Goal: Information Seeking & Learning: Compare options

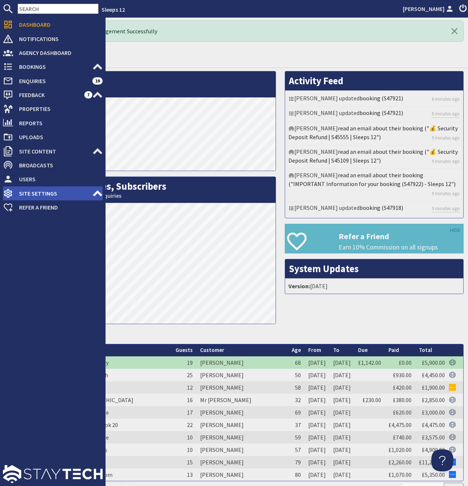
click at [97, 191] on icon at bounding box center [97, 193] width 10 height 10
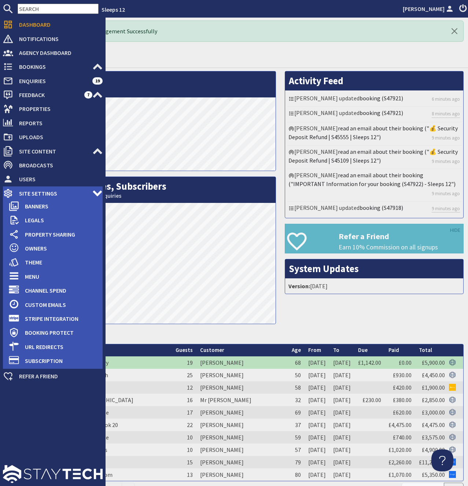
click at [31, 196] on span "Site Settings" at bounding box center [52, 193] width 79 height 12
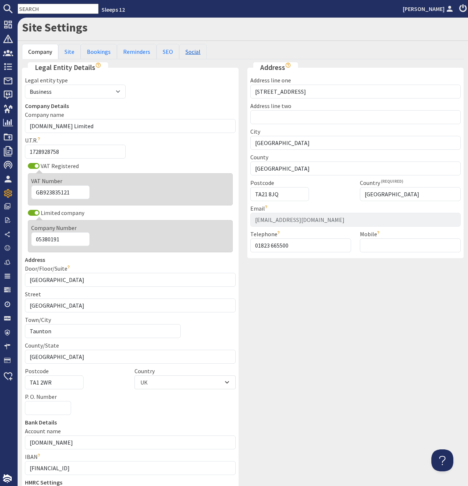
click at [185, 49] on link "Social" at bounding box center [192, 51] width 27 height 15
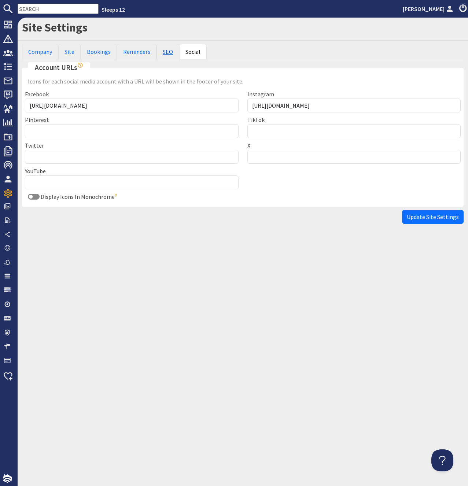
click at [163, 52] on link "SEO" at bounding box center [167, 51] width 23 height 15
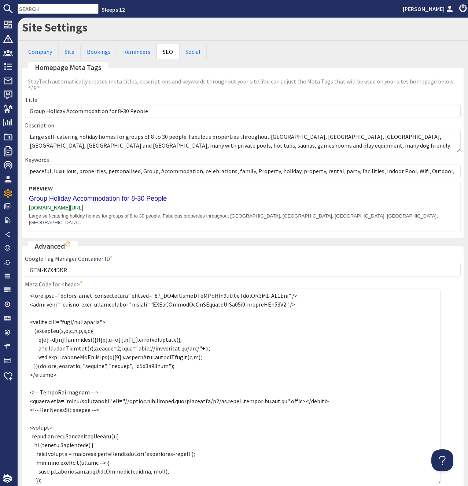
drag, startPoint x: 458, startPoint y: 298, endPoint x: 397, endPoint y: 450, distance: 164.1
click at [437, 470] on textarea "Meta Code for <head>" at bounding box center [232, 385] width 415 height 195
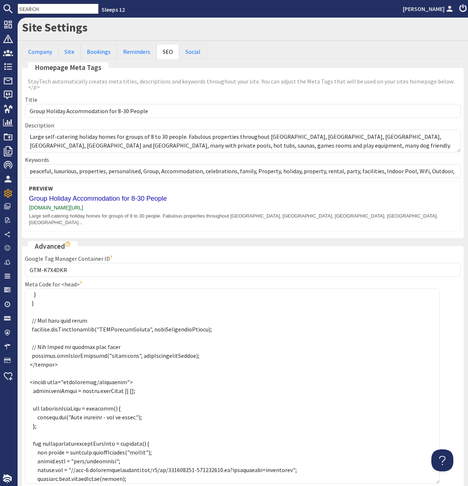
scroll to position [185, 0]
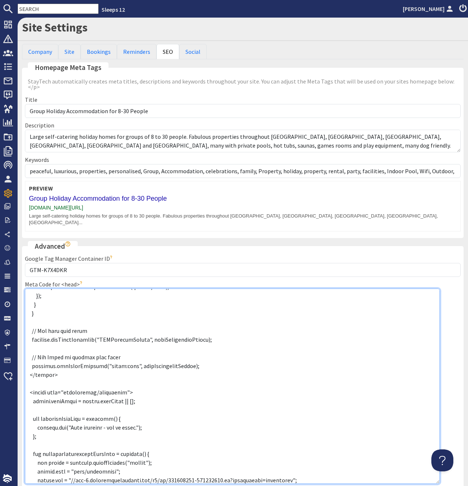
click at [157, 340] on textarea "Meta Code for <head>" at bounding box center [232, 385] width 414 height 195
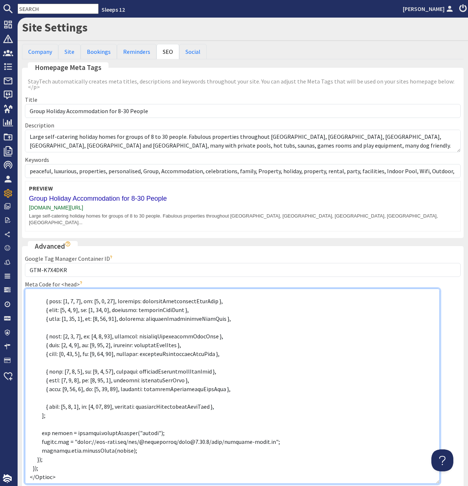
scroll to position [592, 0]
drag, startPoint x: 33, startPoint y: 297, endPoint x: 164, endPoint y: 462, distance: 211.4
click at [164, 462] on textarea "Meta Code for <head>" at bounding box center [232, 385] width 414 height 195
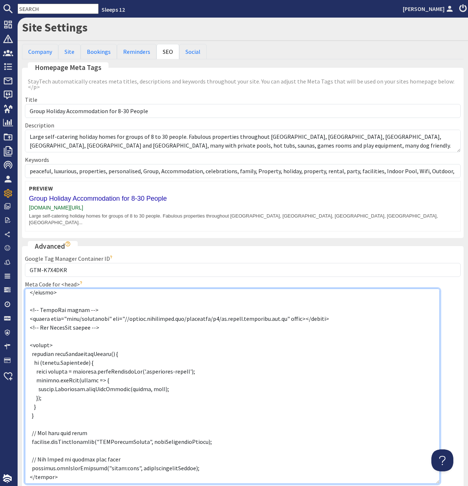
scroll to position [100, 0]
click at [59, 462] on textarea "Meta Code for <head>" at bounding box center [232, 385] width 414 height 195
paste textarea "<script type="application/javascript"> window.dataLayer = window.dataLayer || […"
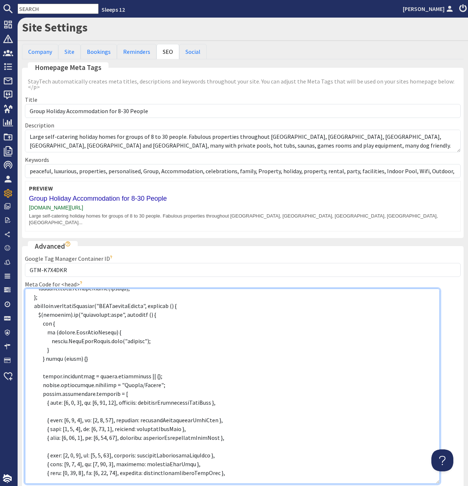
scroll to position [315, 0]
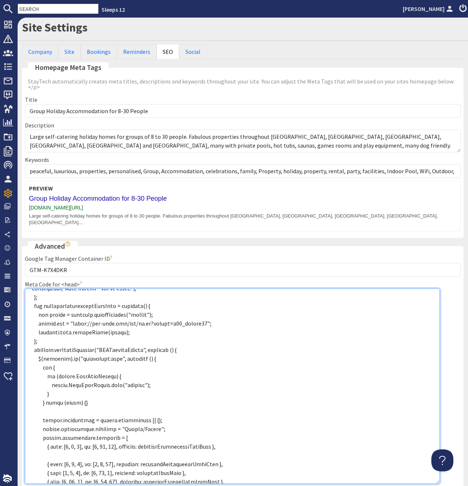
click at [108, 346] on textarea "Meta Code for <head>" at bounding box center [232, 385] width 414 height 195
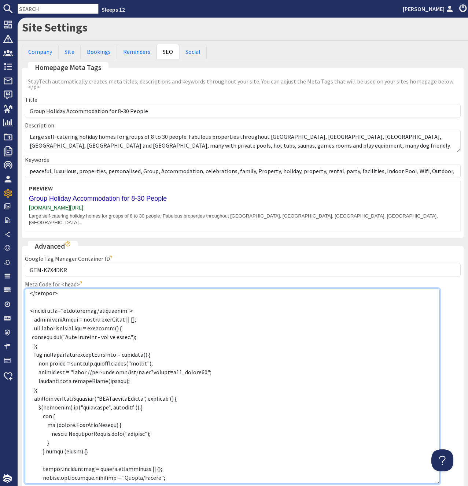
scroll to position [257, 0]
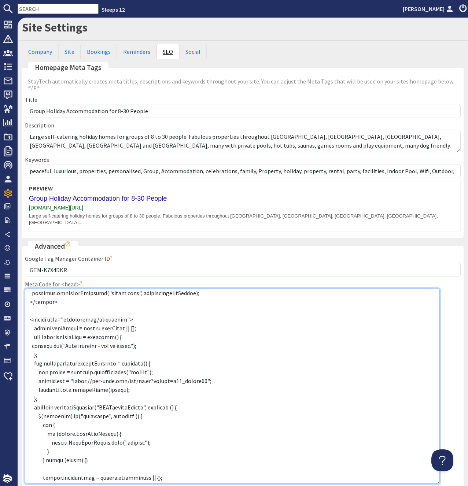
type textarea "<meta name="google-site-verification" content="09_DK5sCMubnUQoKDsGCo9nez2yRucdL…"
click at [220, 335] on textarea "Meta Code for <head>" at bounding box center [232, 385] width 414 height 195
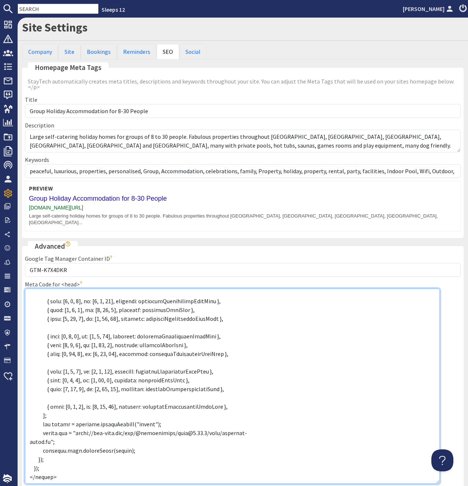
scroll to position [49, 0]
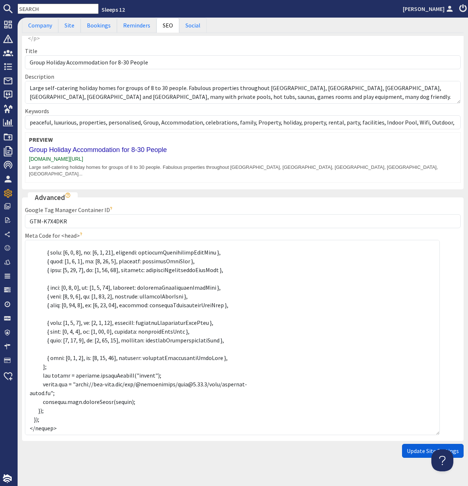
click at [415, 447] on span "Update Site Settings" at bounding box center [432, 450] width 52 height 7
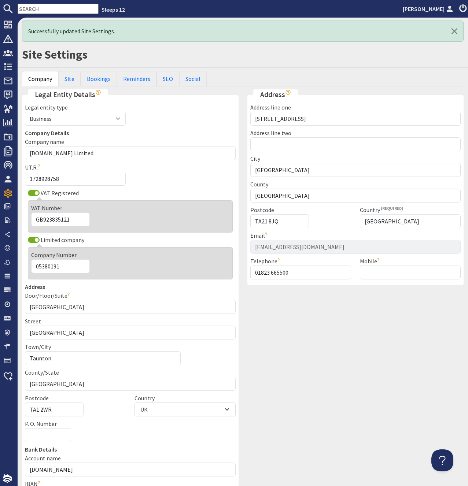
scroll to position [0, 0]
click at [164, 79] on link "SEO" at bounding box center [167, 78] width 23 height 15
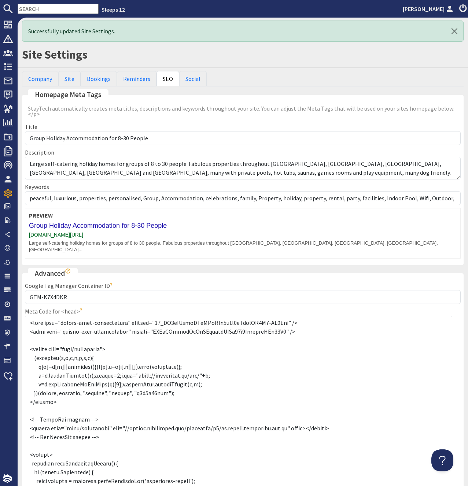
drag, startPoint x: 459, startPoint y: 325, endPoint x: 437, endPoint y: 472, distance: 148.4
click at [451, 485] on textarea "Meta Code for <head>" at bounding box center [238, 407] width 427 height 183
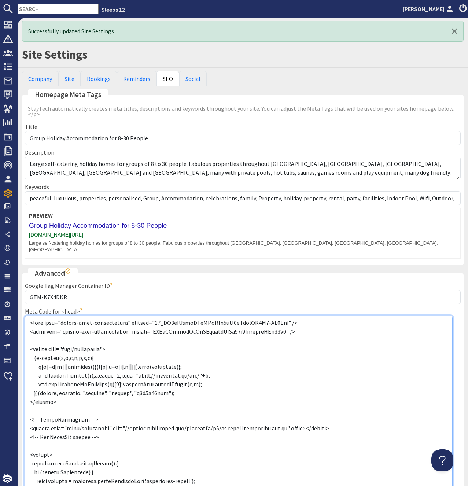
drag, startPoint x: 253, startPoint y: 365, endPoint x: 308, endPoint y: 358, distance: 55.4
click at [253, 365] on textarea "Meta Code for <head>" at bounding box center [238, 407] width 427 height 183
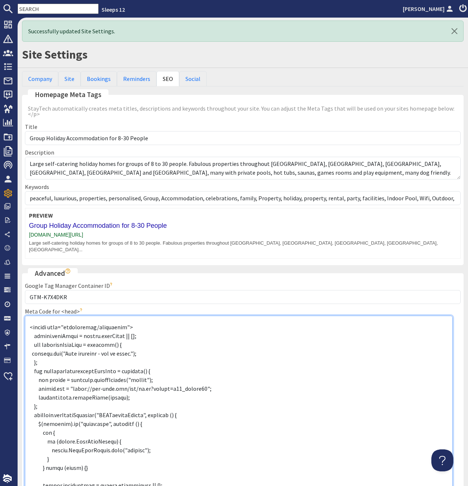
scroll to position [231, 0]
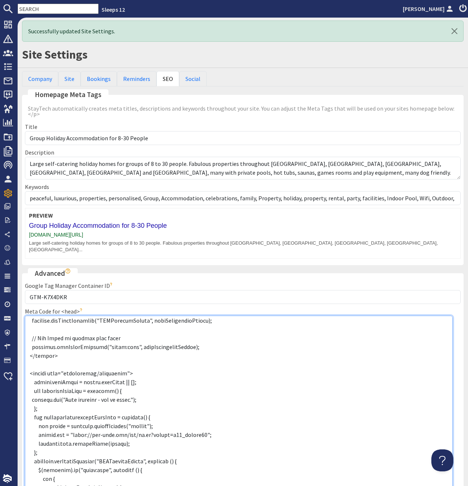
click at [141, 358] on textarea "Meta Code for <head>" at bounding box center [238, 407] width 427 height 183
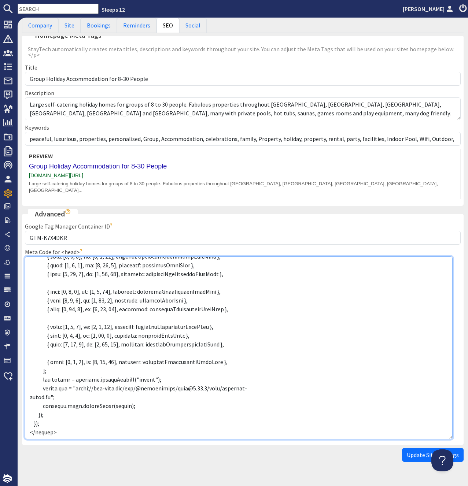
scroll to position [63, 0]
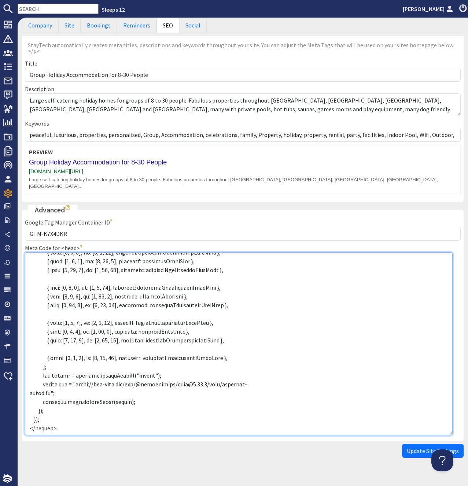
click at [101, 385] on textarea "Meta Code for <head>" at bounding box center [238, 343] width 427 height 183
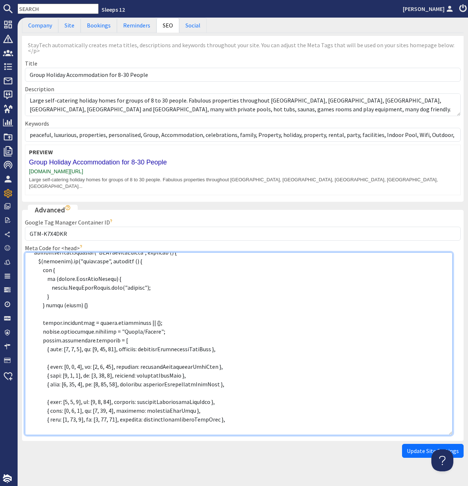
scroll to position [330, 0]
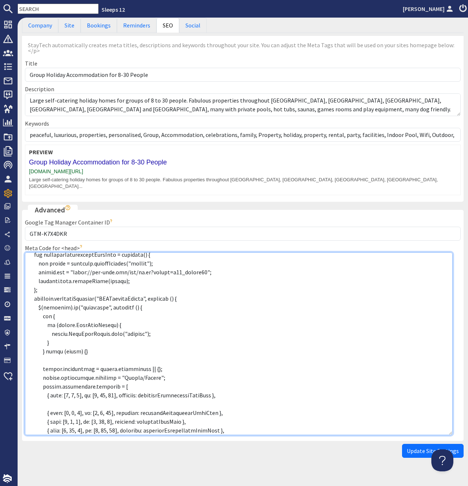
click at [147, 296] on textarea "Meta Code for <head>" at bounding box center [238, 343] width 427 height 183
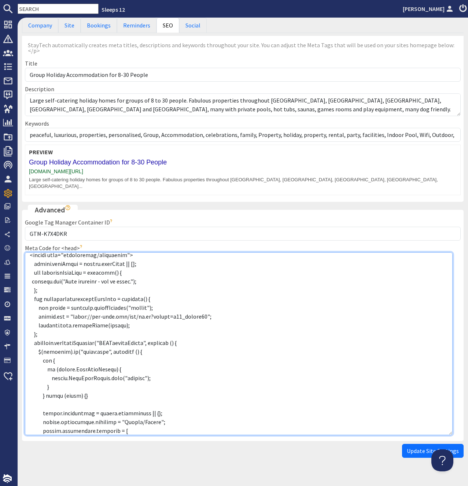
scroll to position [294, 0]
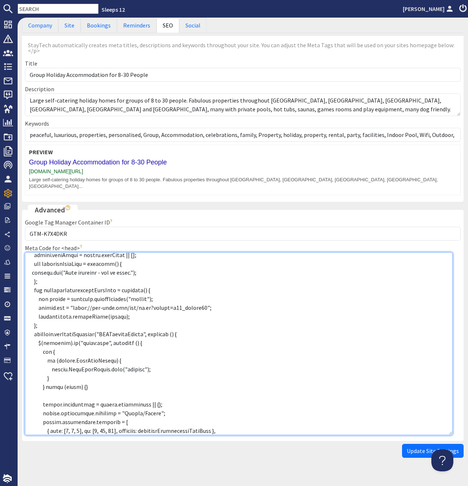
drag, startPoint x: 138, startPoint y: 261, endPoint x: 1, endPoint y: 257, distance: 137.0
click at [25, 257] on textarea "Meta Code for <head>" at bounding box center [238, 343] width 427 height 183
click at [199, 321] on textarea "Meta Code for <head>" at bounding box center [238, 343] width 427 height 183
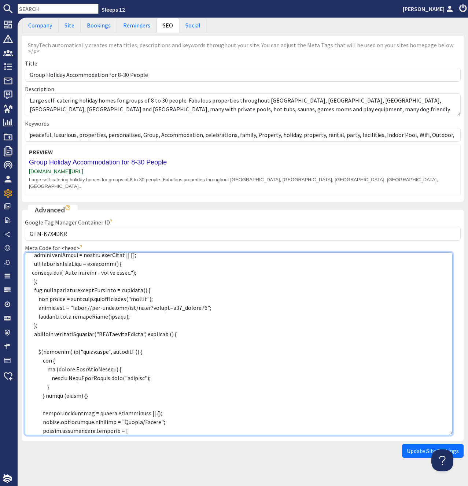
paste textarea "console.log("Chat disabled - out of hours.");"
type textarea "<meta name="google-site-verification" content="09_DK5sCMubnUQoKDsGCo9nez2yRucdL…"
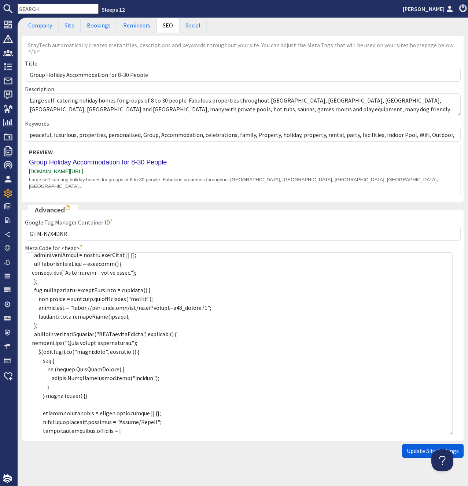
click at [413, 447] on span "Update Site Settings" at bounding box center [432, 450] width 52 height 7
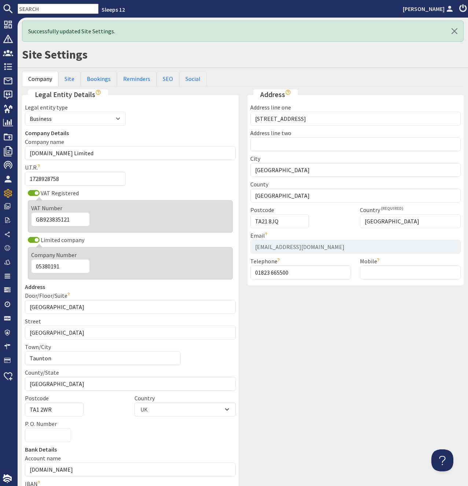
scroll to position [0, 0]
click at [162, 78] on link "SEO" at bounding box center [167, 78] width 23 height 15
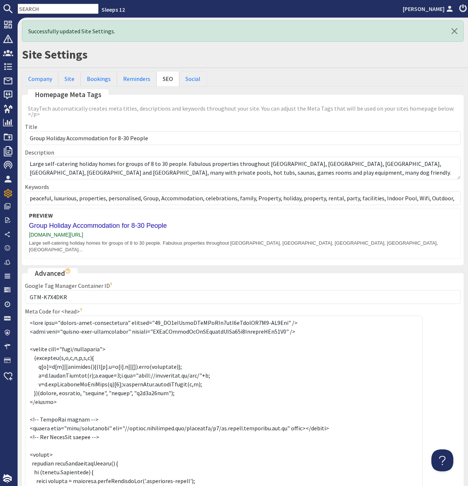
drag, startPoint x: 457, startPoint y: 324, endPoint x: 419, endPoint y: 485, distance: 165.5
click at [419, 485] on textarea "Meta Code for <head>" at bounding box center [223, 408] width 397 height 184
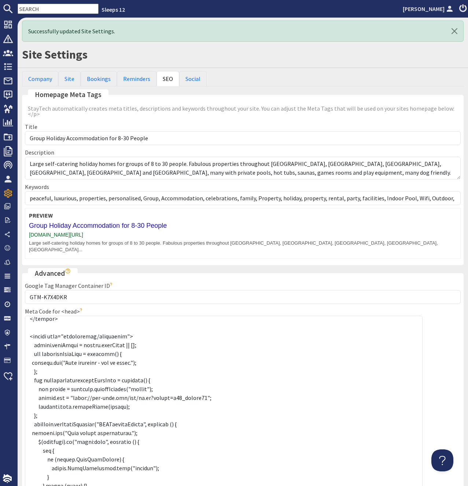
scroll to position [277, 0]
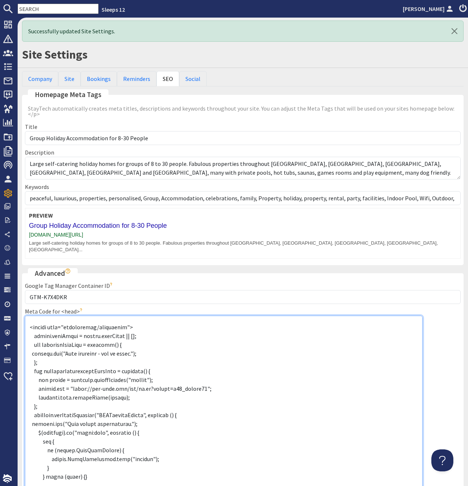
click at [34, 403] on textarea "Meta Code for <head>" at bounding box center [223, 408] width 397 height 184
click at [136, 334] on textarea "Meta Code for <head>" at bounding box center [223, 408] width 397 height 184
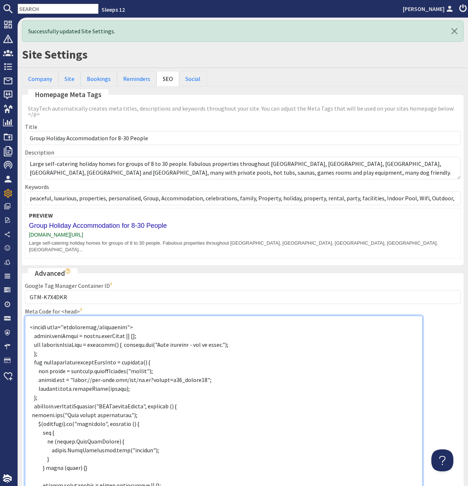
click at [243, 336] on textarea "Meta Code for <head>" at bounding box center [223, 408] width 397 height 184
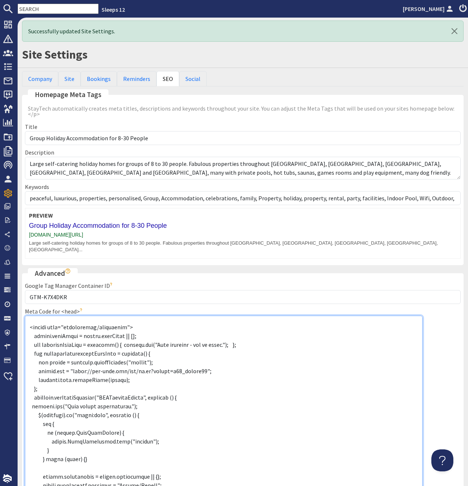
drag, startPoint x: 36, startPoint y: 386, endPoint x: 195, endPoint y: 391, distance: 159.3
click at [195, 391] on textarea "Meta Code for <head>" at bounding box center [223, 408] width 397 height 184
click at [172, 387] on textarea "Meta Code for <head>" at bounding box center [223, 408] width 397 height 184
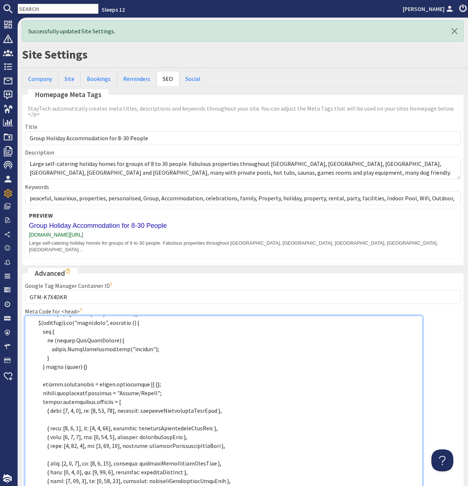
scroll to position [323, 0]
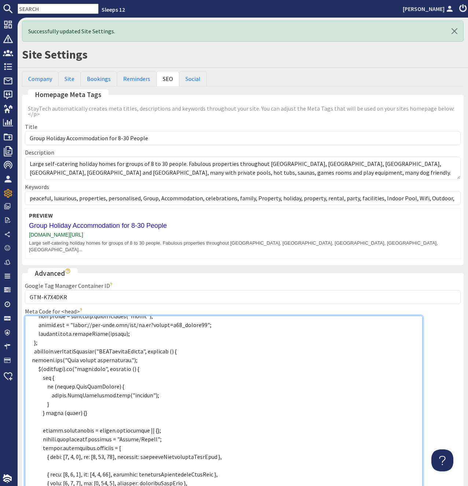
drag, startPoint x: 96, startPoint y: 358, endPoint x: 107, endPoint y: 388, distance: 31.8
click at [96, 358] on textarea "Meta Code for <head>" at bounding box center [223, 408] width 397 height 184
click at [163, 361] on textarea "Meta Code for <head>" at bounding box center [223, 408] width 397 height 184
drag, startPoint x: 156, startPoint y: 339, endPoint x: 12, endPoint y: 340, distance: 143.1
click at [25, 340] on textarea "Meta Code for <head>" at bounding box center [223, 408] width 397 height 184
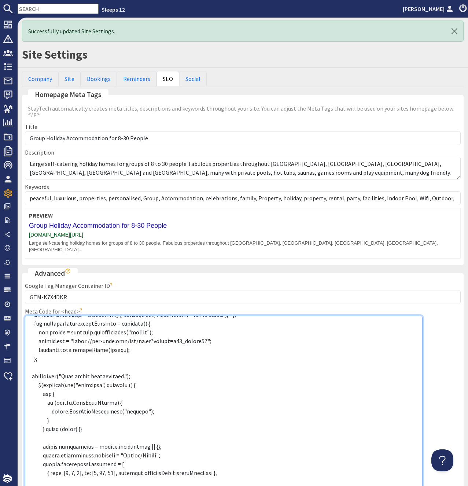
scroll to position [274, 0]
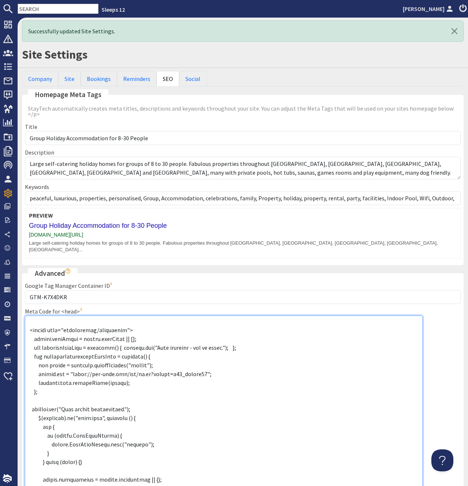
click at [150, 396] on textarea "Meta Code for <head>" at bounding box center [223, 408] width 397 height 184
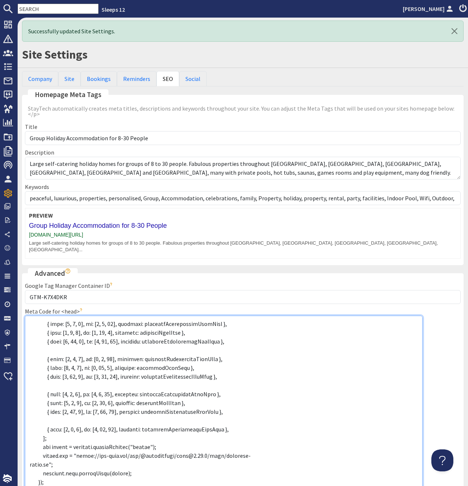
scroll to position [551, 0]
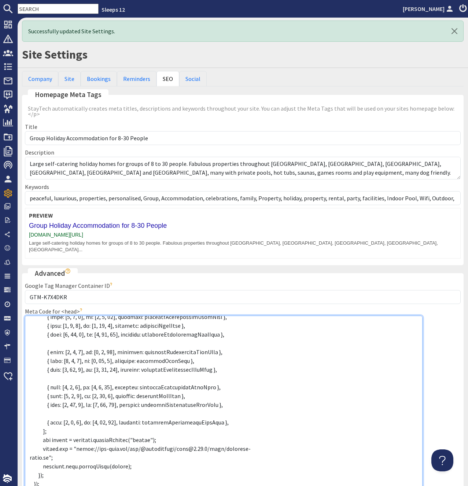
drag, startPoint x: 39, startPoint y: 472, endPoint x: 42, endPoint y: 472, distance: 3.7
click at [41, 472] on textarea "Meta Code for <head>" at bounding box center [223, 408] width 397 height 184
drag, startPoint x: 29, startPoint y: 470, endPoint x: 17, endPoint y: 468, distance: 11.5
click at [25, 468] on textarea "Meta Code for <head>" at bounding box center [223, 408] width 397 height 184
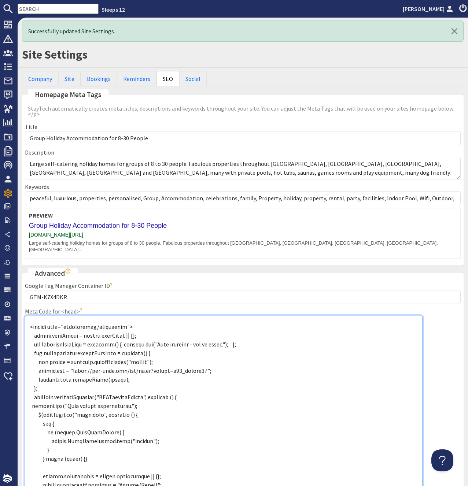
scroll to position [274, 0]
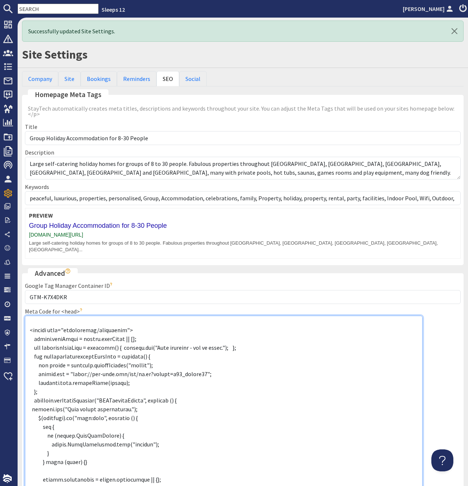
drag, startPoint x: 195, startPoint y: 388, endPoint x: 19, endPoint y: 389, distance: 176.1
click at [25, 389] on textarea "Meta Code for <head>" at bounding box center [223, 408] width 397 height 184
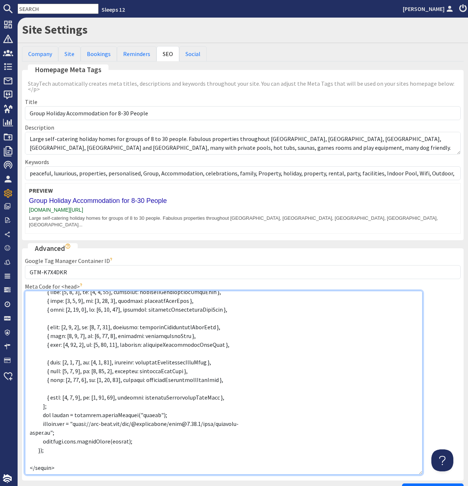
scroll to position [64, 0]
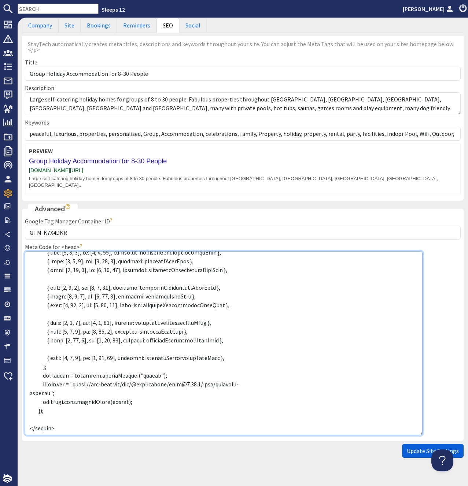
type textarea "<meta name="google-site-verification" content="09_DK5sCMubnUQoKDsGCo9nez2yRucdL…"
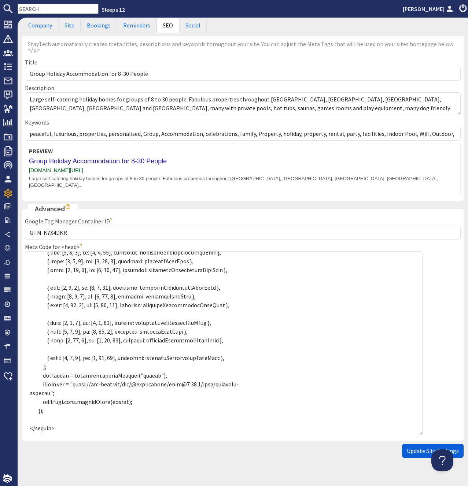
click at [418, 447] on span "Update Site Settings" at bounding box center [432, 450] width 52 height 7
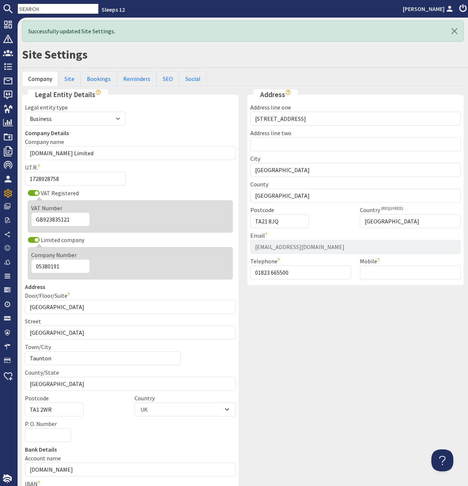
scroll to position [0, 0]
click at [166, 77] on link "SEO" at bounding box center [167, 78] width 23 height 15
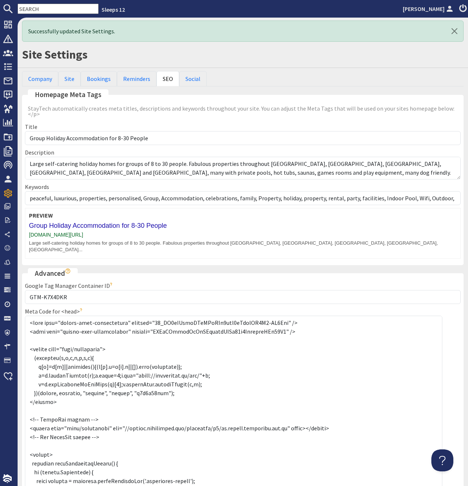
drag, startPoint x: 459, startPoint y: 324, endPoint x: 366, endPoint y: 448, distance: 154.3
click at [440, 485] on textarea "Meta Code for <head>" at bounding box center [233, 408] width 417 height 184
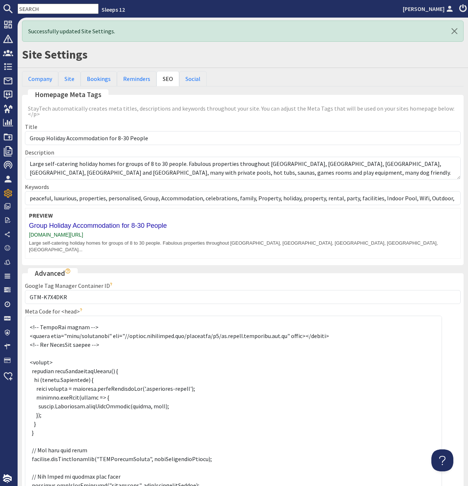
scroll to position [277, 0]
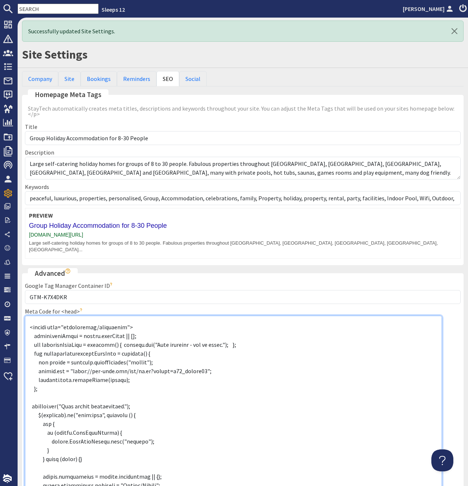
click at [174, 376] on textarea "Meta Code for <head>" at bounding box center [233, 408] width 417 height 184
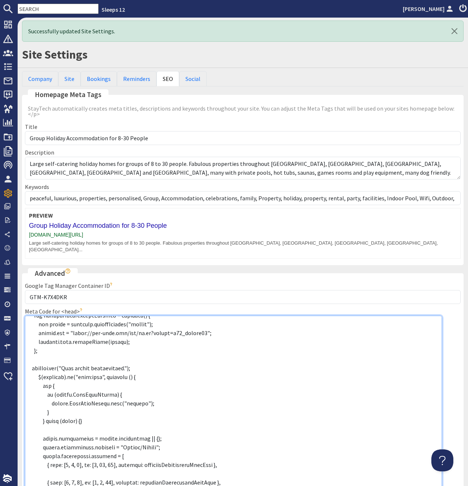
scroll to position [323, 0]
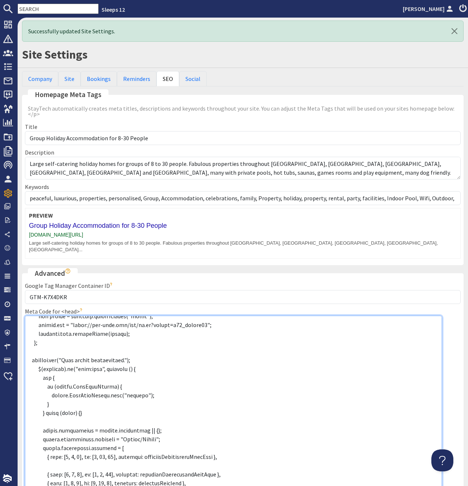
click at [96, 406] on textarea "Meta Code for <head>" at bounding box center [233, 408] width 417 height 184
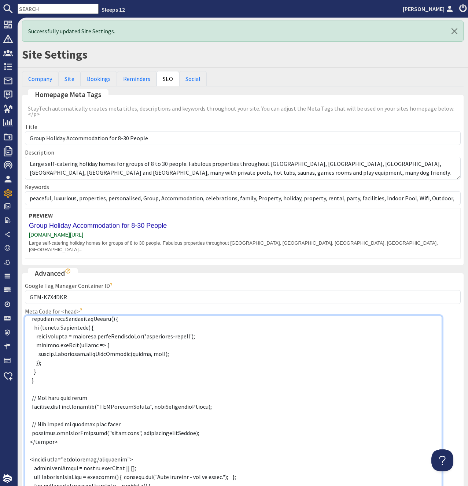
scroll to position [135, 0]
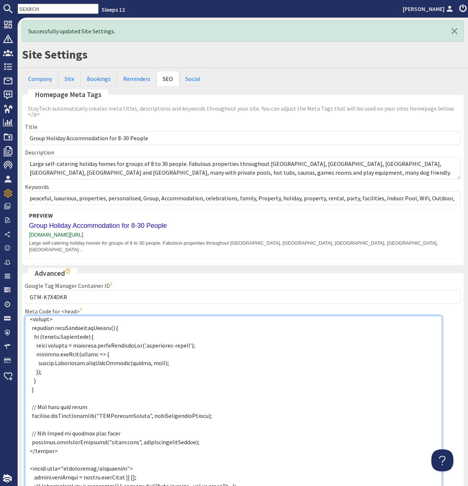
click at [119, 431] on textarea "Meta Code for <head>" at bounding box center [233, 408] width 417 height 184
drag, startPoint x: 34, startPoint y: 414, endPoint x: 24, endPoint y: 395, distance: 22.3
click at [25, 395] on textarea "Meta Code for <head>" at bounding box center [233, 408] width 417 height 184
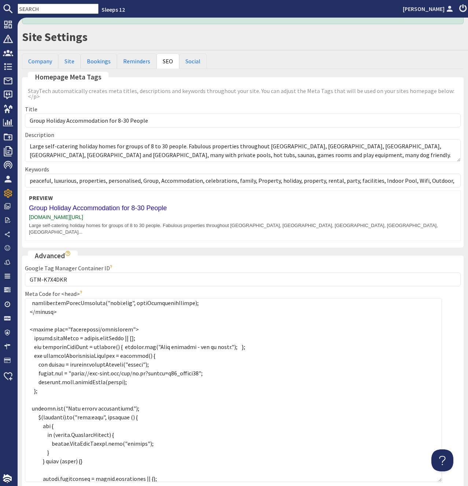
scroll to position [64, 0]
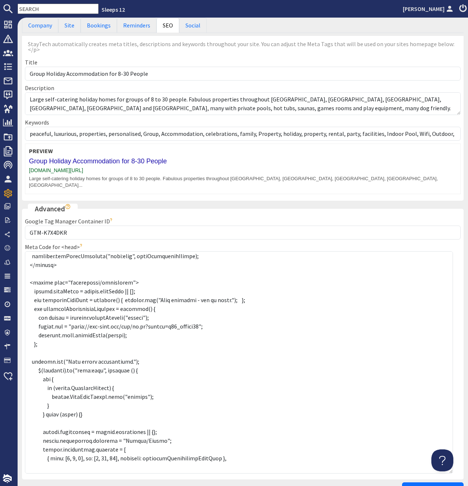
drag, startPoint x: 440, startPoint y: 422, endPoint x: 453, endPoint y: 465, distance: 45.0
click at [453, 465] on textarea "Meta Code for <head>" at bounding box center [239, 362] width 428 height 222
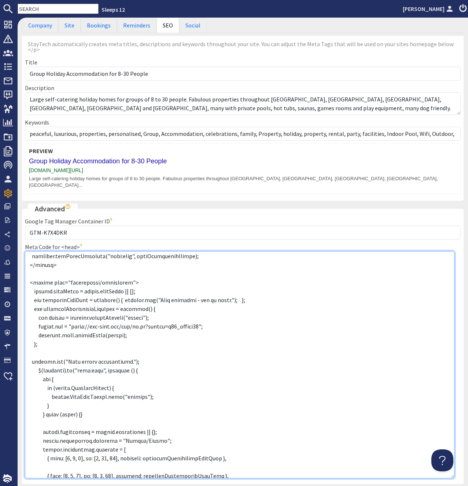
click at [104, 346] on textarea "Meta Code for <head>" at bounding box center [239, 364] width 429 height 227
click at [131, 348] on textarea "Meta Code for <head>" at bounding box center [239, 364] width 429 height 227
drag, startPoint x: 131, startPoint y: 350, endPoint x: 26, endPoint y: 343, distance: 105.7
click at [26, 343] on textarea "Meta Code for <head>" at bounding box center [239, 364] width 429 height 227
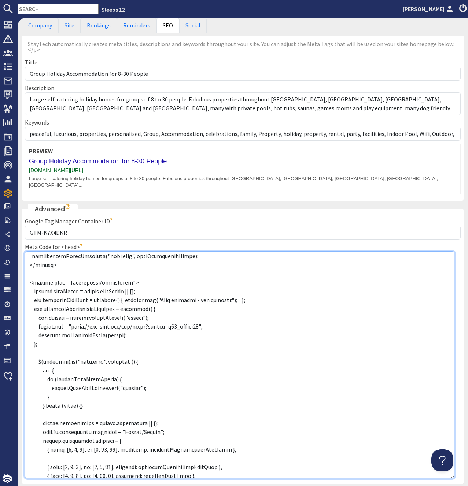
click at [137, 271] on textarea "Meta Code for <head>" at bounding box center [239, 364] width 429 height 227
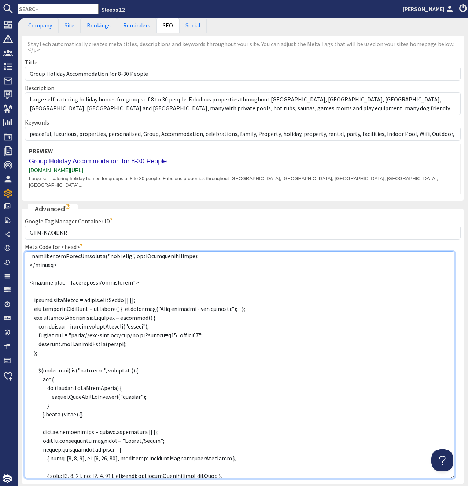
paste textarea "console.log("Chat loader initializing.");"
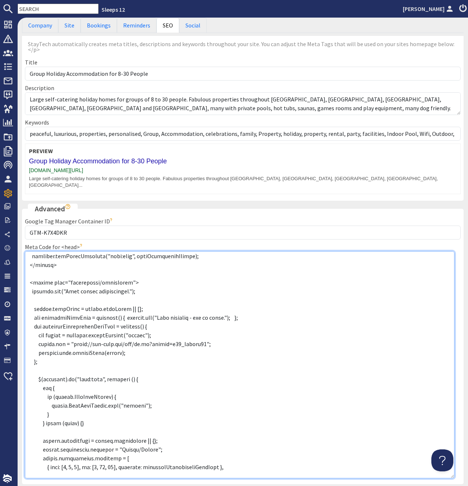
click at [130, 288] on textarea "Meta Code for <head>" at bounding box center [239, 364] width 429 height 227
click at [59, 258] on textarea "Meta Code for <head>" at bounding box center [239, 364] width 429 height 227
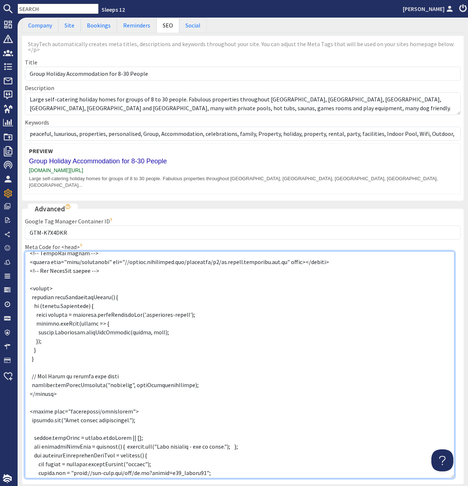
scroll to position [92, 0]
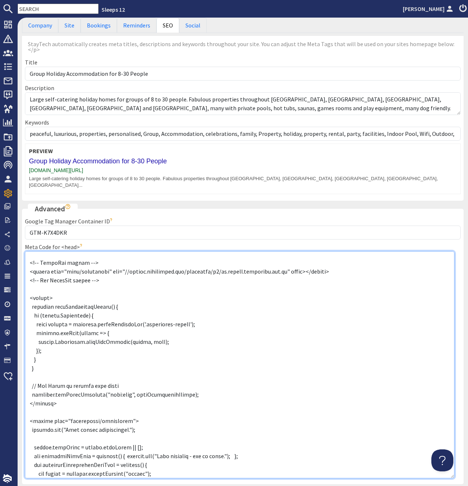
drag, startPoint x: 130, startPoint y: 374, endPoint x: 4, endPoint y: 373, distance: 125.6
click at [25, 373] on textarea "Meta Code for <head>" at bounding box center [239, 364] width 429 height 227
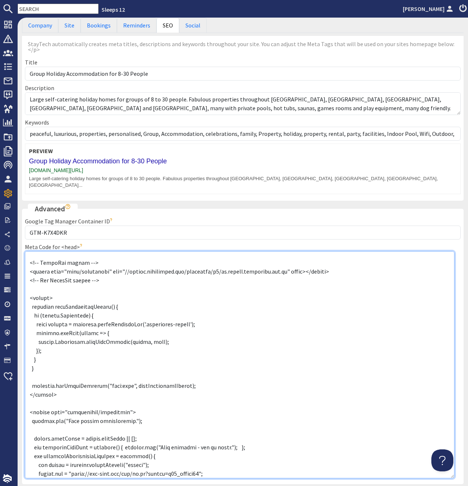
click at [108, 364] on textarea "Meta Code for <head>" at bounding box center [239, 364] width 429 height 227
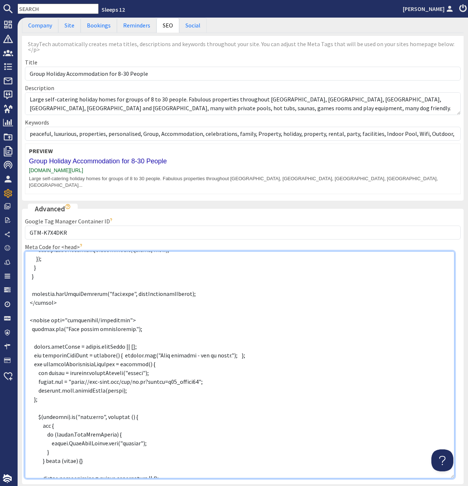
scroll to position [185, 0]
type textarea "<meta name="google-site-verification" content="09_DK5sCMubnUQoKDsGCo9nez2yRucdL…"
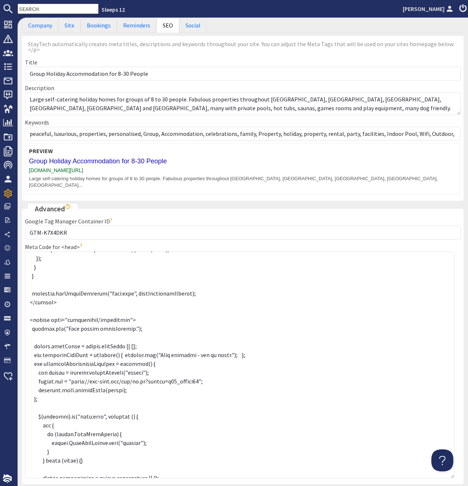
click at [429, 485] on span "Update Site Settings" at bounding box center [432, 493] width 52 height 7
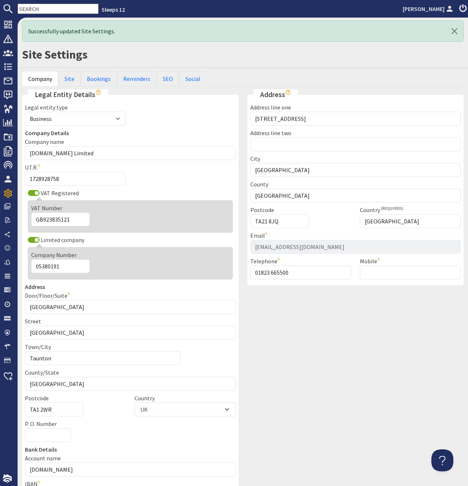
scroll to position [0, 0]
drag, startPoint x: 169, startPoint y: 78, endPoint x: 164, endPoint y: 82, distance: 6.0
click at [168, 78] on link "SEO" at bounding box center [167, 78] width 23 height 15
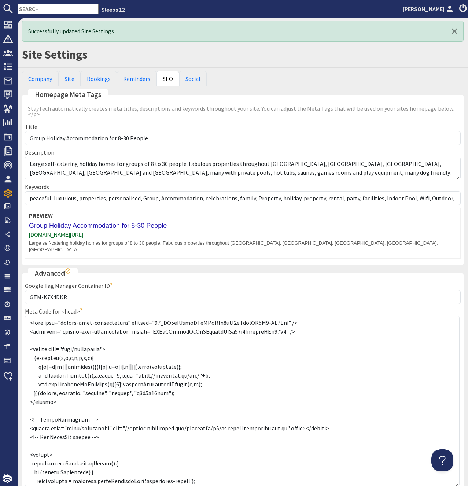
drag, startPoint x: 457, startPoint y: 324, endPoint x: 457, endPoint y: 434, distance: 109.8
click at [458, 484] on textarea "Meta Code for <head>" at bounding box center [242, 401] width 434 height 171
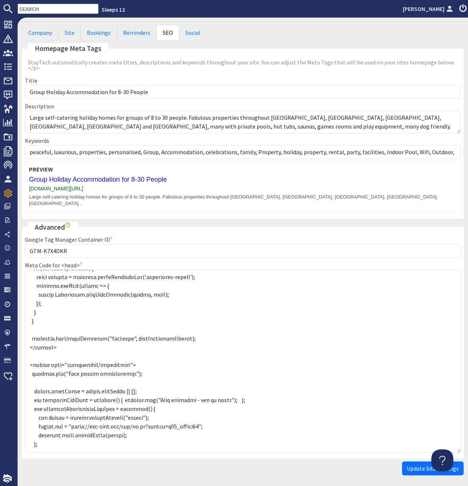
scroll to position [185, 0]
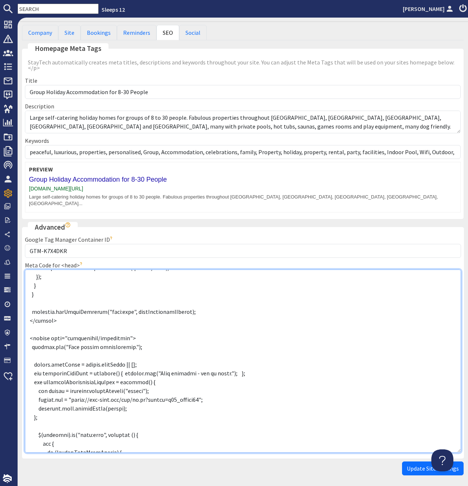
drag, startPoint x: 47, startPoint y: 326, endPoint x: 118, endPoint y: 326, distance: 71.4
click at [118, 326] on textarea "Meta Code for <head>" at bounding box center [243, 360] width 436 height 183
type textarea "<meta name="google-site-verification" content="09_DK5sCMubnUQoKDsGCo9nez2yRucdL…"
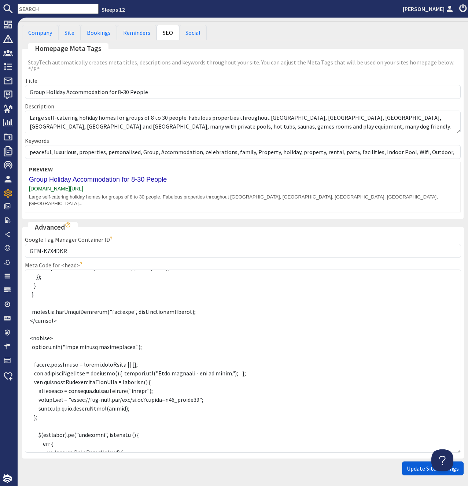
click at [416, 465] on span "Update Site Settings" at bounding box center [432, 468] width 52 height 7
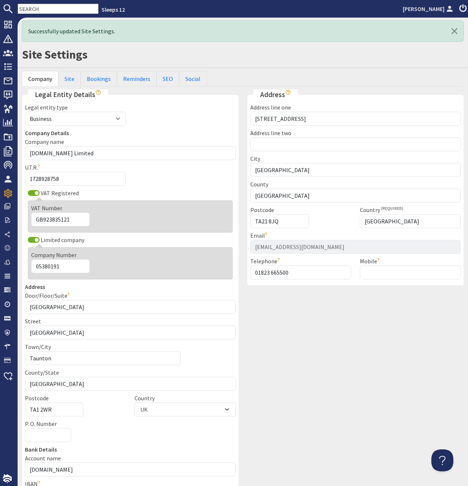
scroll to position [0, 0]
click at [165, 77] on link "SEO" at bounding box center [167, 78] width 23 height 15
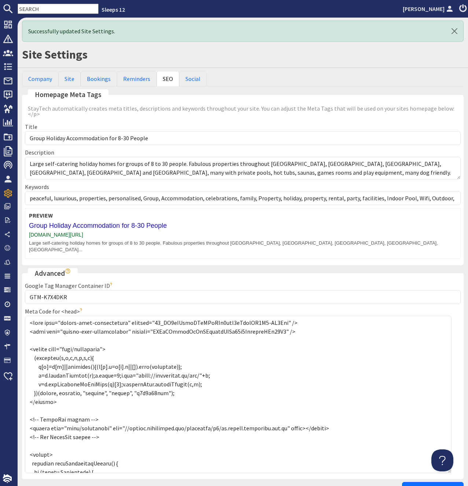
drag, startPoint x: 457, startPoint y: 325, endPoint x: 448, endPoint y: 459, distance: 135.0
click at [448, 459] on textarea "Meta Code for <head>" at bounding box center [238, 394] width 426 height 157
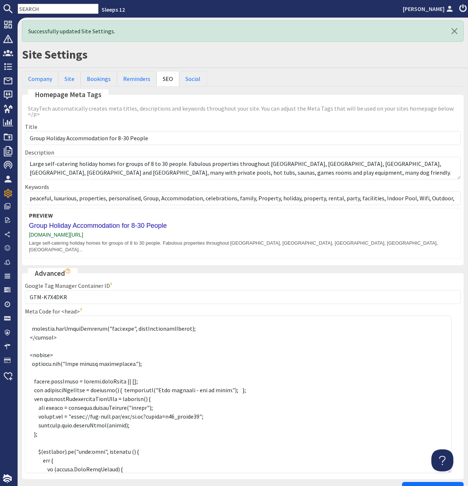
scroll to position [185, 0]
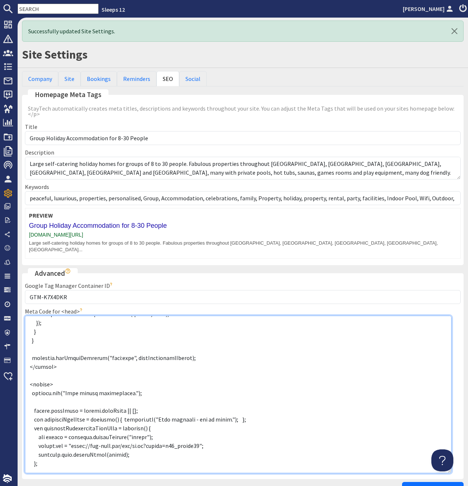
click at [96, 360] on textarea "Meta Code for <head>" at bounding box center [238, 394] width 426 height 157
click at [102, 362] on textarea "Meta Code for <head>" at bounding box center [238, 394] width 426 height 157
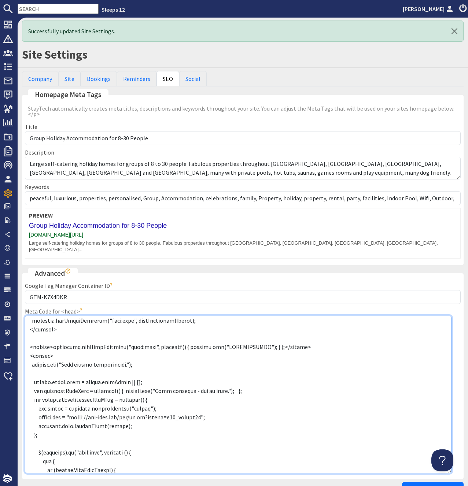
scroll to position [231, 0]
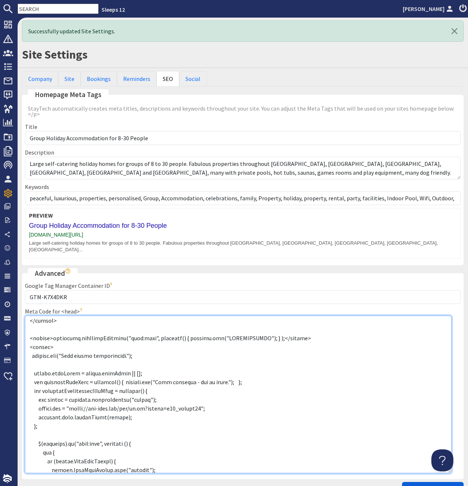
type textarea "<meta name="google-site-verification" content="09_DK5sCMubnUQoKDsGCo9nez2yRucdL…"
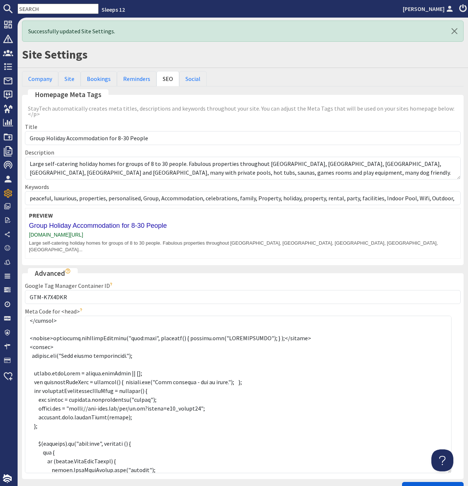
click at [421, 485] on span "Update Site Settings" at bounding box center [432, 488] width 52 height 7
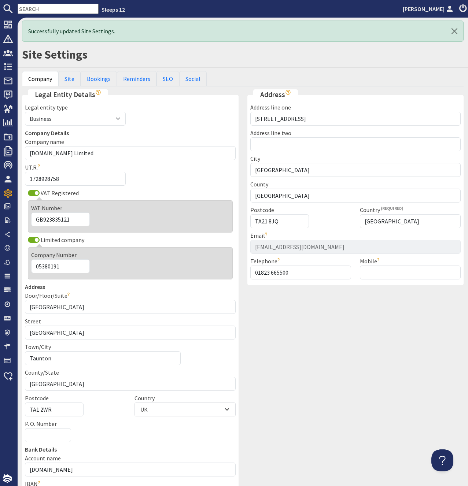
scroll to position [0, 0]
click at [163, 76] on link "SEO" at bounding box center [167, 78] width 23 height 15
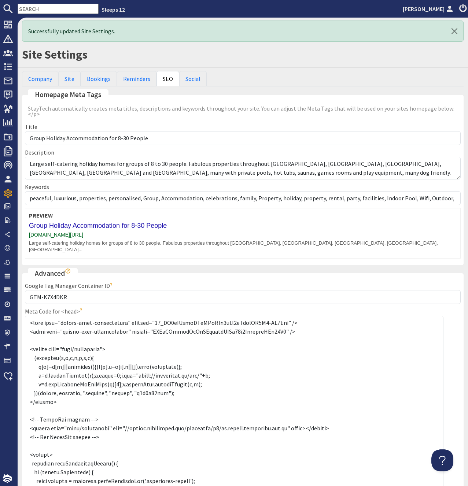
drag, startPoint x: 459, startPoint y: 325, endPoint x: 442, endPoint y: 485, distance: 161.6
click at [442, 485] on textarea "Meta Code for <head>" at bounding box center [234, 407] width 418 height 183
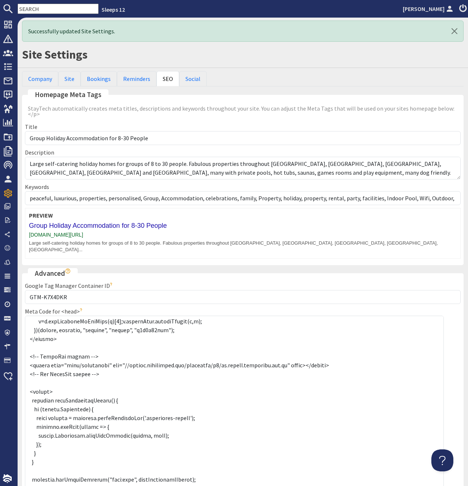
scroll to position [92, 0]
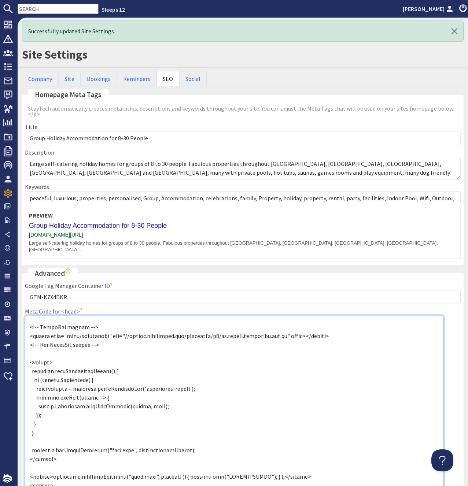
click at [292, 462] on textarea "Meta Code for <head>" at bounding box center [234, 407] width 418 height 183
drag, startPoint x: 257, startPoint y: 463, endPoint x: 183, endPoint y: 467, distance: 74.4
click at [183, 467] on textarea "Meta Code for <head>" at bounding box center [234, 407] width 418 height 183
type textarea "<meta name="google-site-verification" content="09_DK5sCMubnUQoKDsGCo9nez2yRucdL…"
drag, startPoint x: 259, startPoint y: 418, endPoint x: 263, endPoint y: 413, distance: 6.3
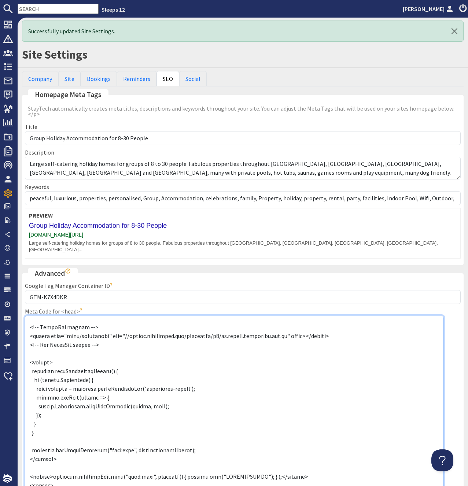
click at [261, 417] on textarea "Meta Code for <head>" at bounding box center [234, 407] width 418 height 183
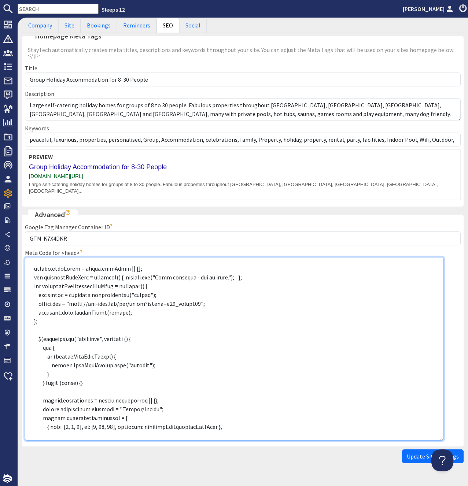
scroll to position [64, 0]
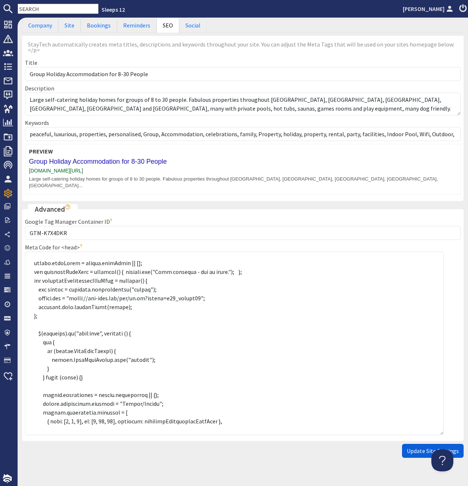
click at [422, 447] on span "Update Site Settings" at bounding box center [432, 450] width 52 height 7
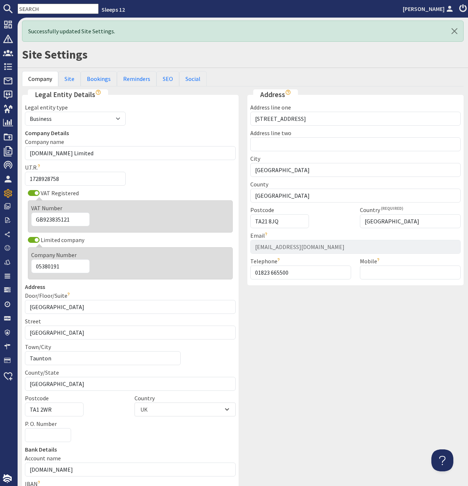
scroll to position [0, 0]
click at [166, 81] on link "SEO" at bounding box center [167, 78] width 23 height 15
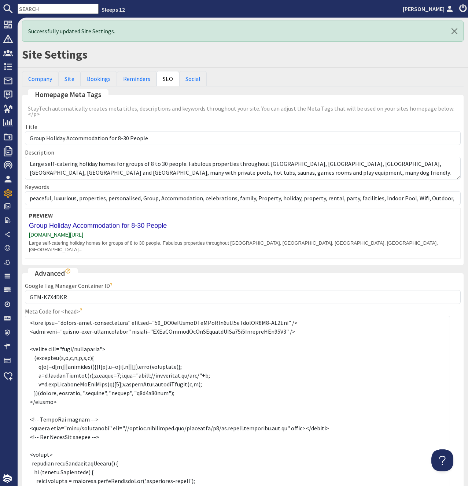
drag, startPoint x: 458, startPoint y: 325, endPoint x: 350, endPoint y: 399, distance: 130.8
click at [447, 485] on textarea "Meta Code for <head>" at bounding box center [237, 407] width 425 height 183
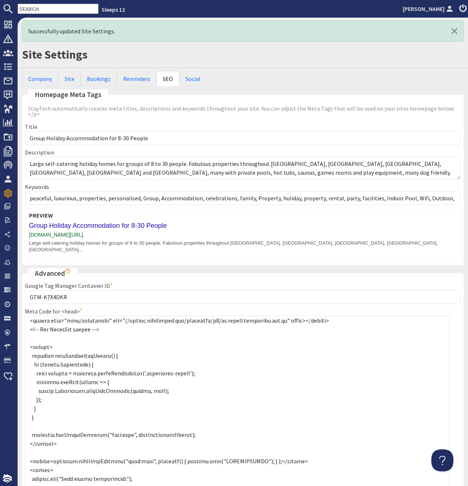
scroll to position [138, 0]
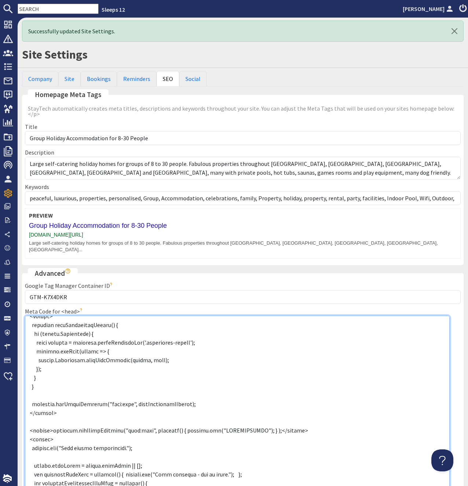
drag, startPoint x: 290, startPoint y: 418, endPoint x: 16, endPoint y: 413, distance: 273.5
click at [25, 413] on textarea "Meta Code for <head>" at bounding box center [237, 407] width 424 height 182
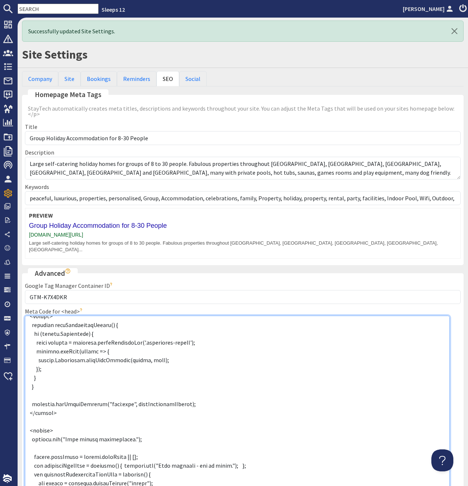
click at [233, 401] on textarea "Meta Code for <head>" at bounding box center [237, 407] width 424 height 182
click at [55, 410] on textarea "Meta Code for <head>" at bounding box center [237, 407] width 424 height 182
click at [40, 381] on textarea "Meta Code for <head>" at bounding box center [237, 407] width 424 height 182
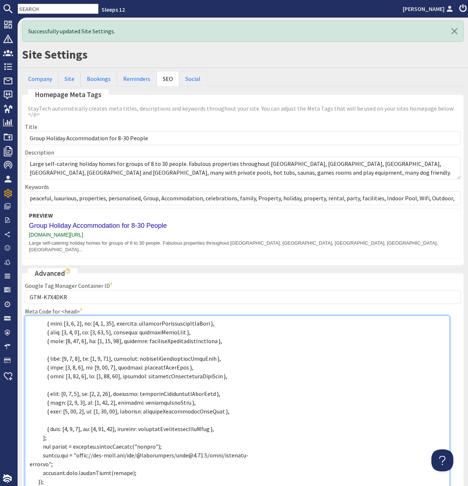
scroll to position [526, 0]
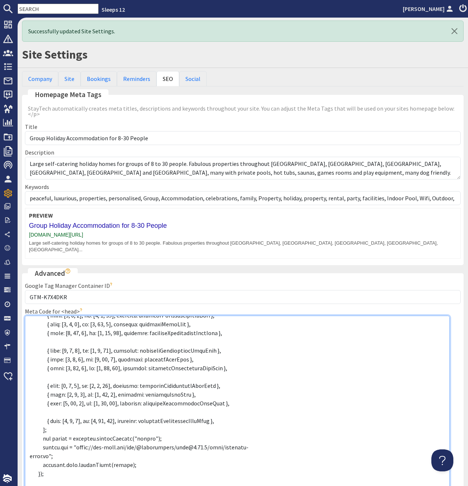
click at [59, 461] on textarea "Meta Code for <head>" at bounding box center [237, 407] width 424 height 182
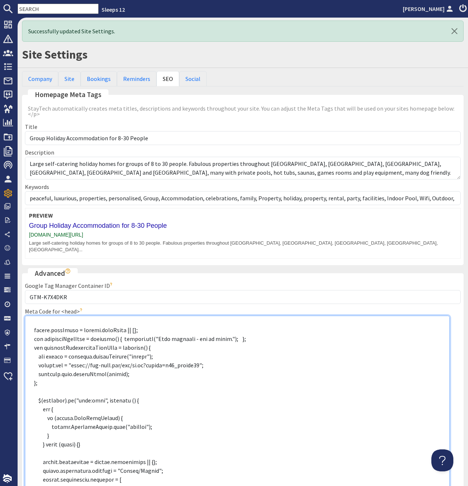
scroll to position [249, 0]
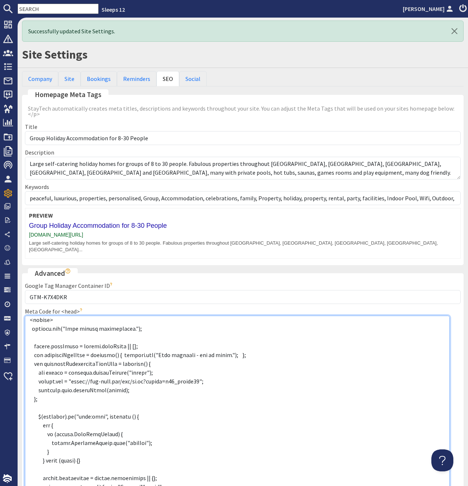
drag, startPoint x: 51, startPoint y: 462, endPoint x: 26, endPoint y: 318, distance: 145.7
click at [26, 318] on textarea "Meta Code for <head>" at bounding box center [237, 407] width 424 height 182
click at [198, 358] on textarea "Meta Code for <head>" at bounding box center [237, 407] width 424 height 182
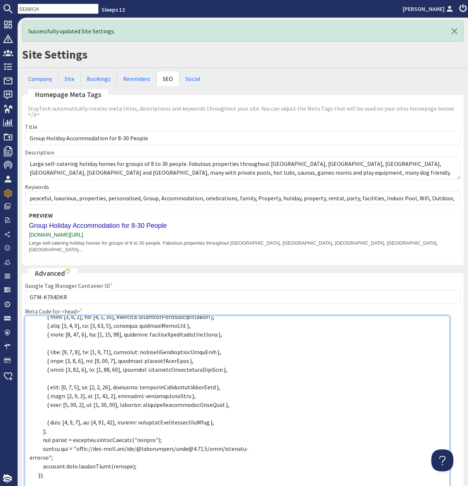
scroll to position [526, 0]
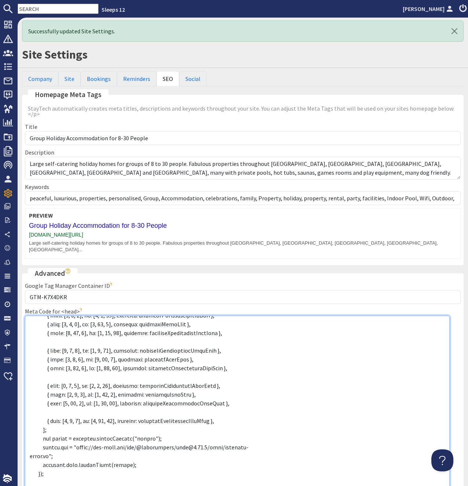
drag, startPoint x: 243, startPoint y: 435, endPoint x: 248, endPoint y: 439, distance: 6.8
click at [243, 435] on textarea "Meta Code for <head>" at bounding box center [237, 407] width 424 height 182
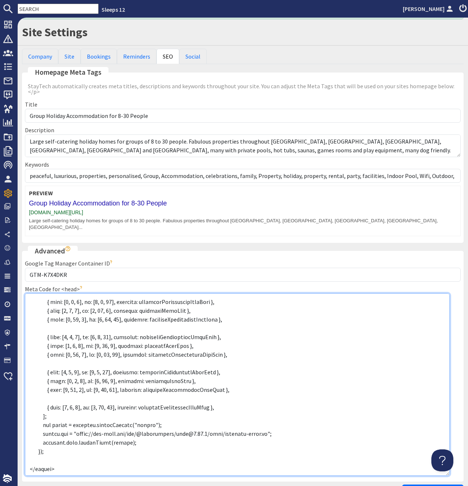
scroll to position [63, 0]
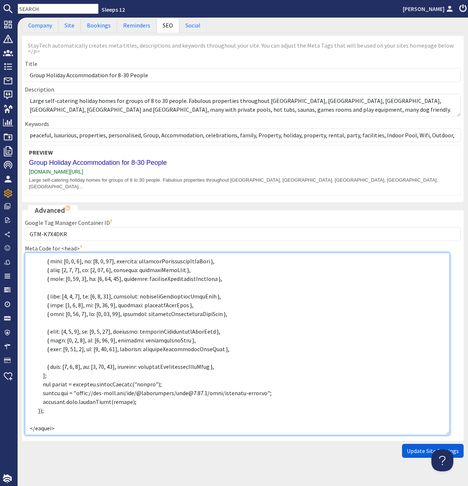
type textarea "<meta name="google-site-verification" content="09_DK5sCMubnUQoKDsGCo9nez2yRucdL…"
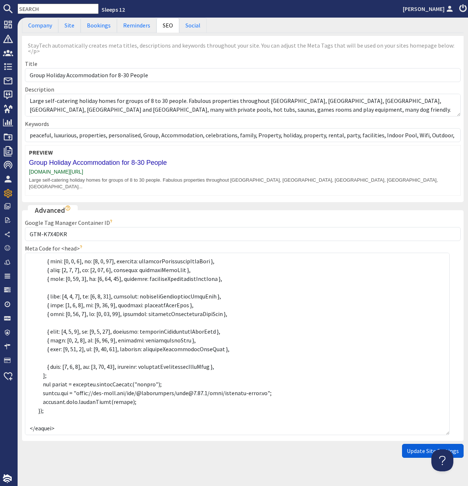
click at [418, 447] on span "Update Site Settings" at bounding box center [432, 450] width 52 height 7
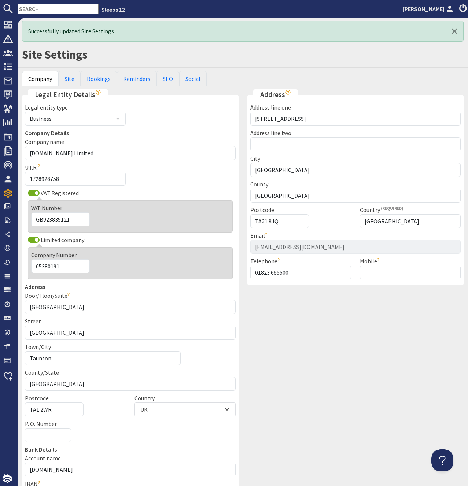
scroll to position [0, 0]
click at [163, 78] on link "SEO" at bounding box center [167, 78] width 23 height 15
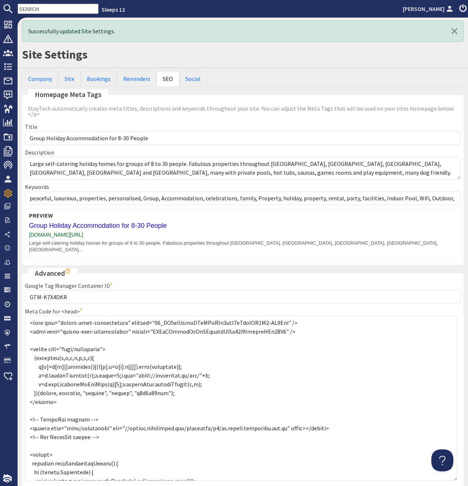
drag, startPoint x: 459, startPoint y: 324, endPoint x: 369, endPoint y: 455, distance: 158.6
click at [454, 481] on textarea "Meta Code for <head>" at bounding box center [241, 398] width 432 height 165
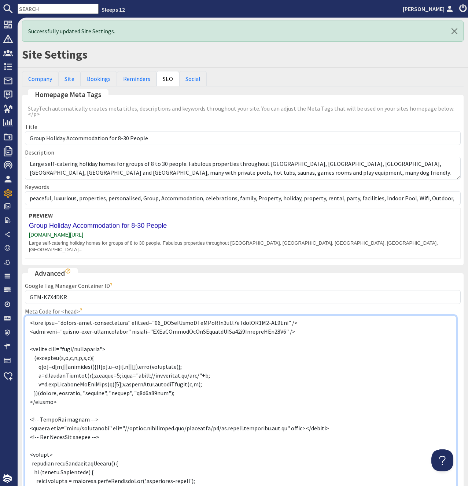
click at [176, 401] on textarea "Meta Code for <head>" at bounding box center [240, 408] width 431 height 184
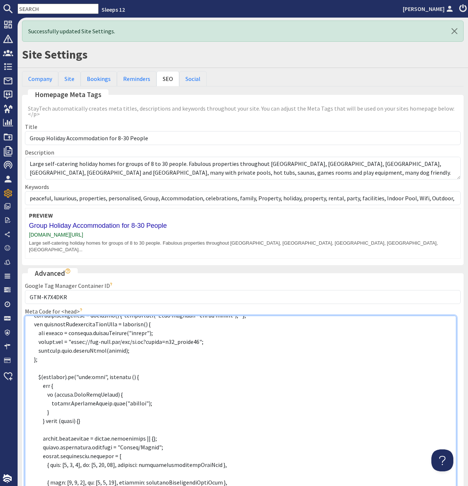
scroll to position [285, 0]
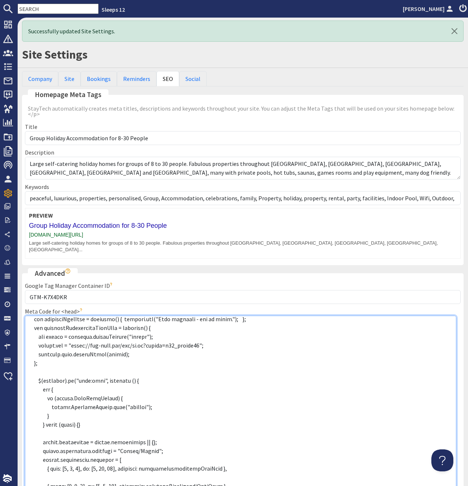
click at [163, 323] on textarea "Meta Code for <head>" at bounding box center [240, 408] width 431 height 184
click at [293, 370] on textarea "Meta Code for <head>" at bounding box center [240, 408] width 431 height 184
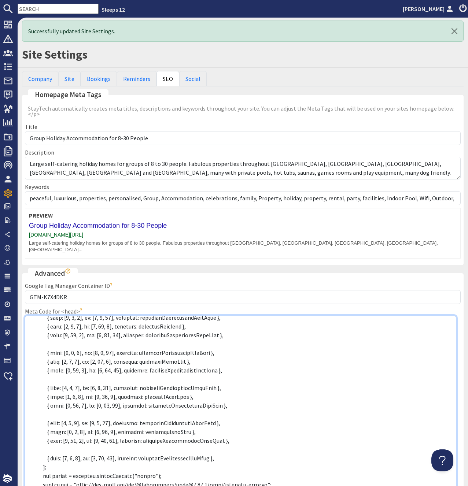
scroll to position [515, 0]
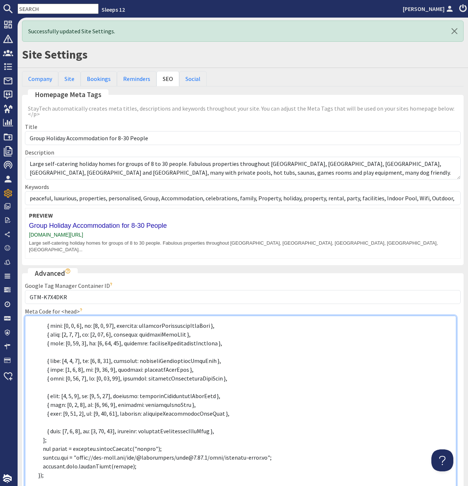
drag, startPoint x: 32, startPoint y: 326, endPoint x: 113, endPoint y: 470, distance: 165.9
click at [113, 470] on textarea "Meta Code for <head>" at bounding box center [240, 408] width 431 height 184
click at [193, 342] on textarea "Meta Code for <head>" at bounding box center [240, 408] width 431 height 184
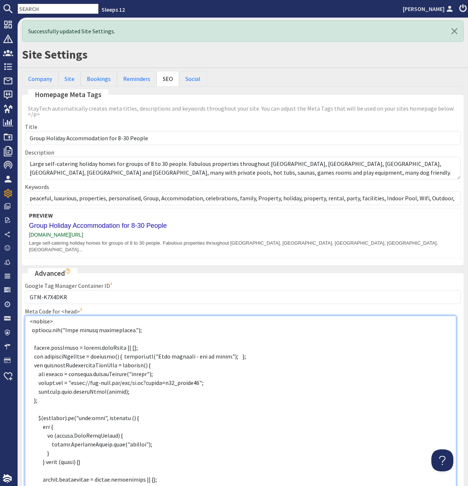
scroll to position [239, 0]
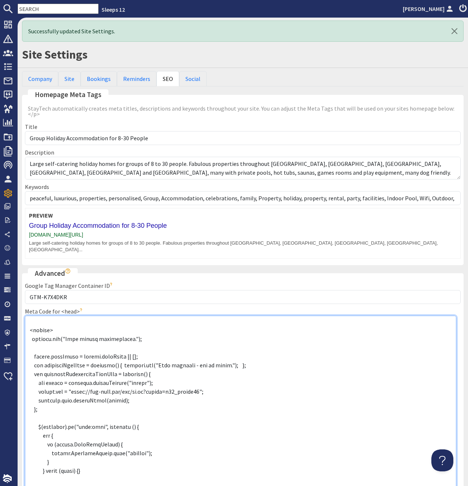
drag, startPoint x: 39, startPoint y: 335, endPoint x: 24, endPoint y: 328, distance: 16.9
click at [25, 328] on textarea "Meta Code for <head>" at bounding box center [240, 408] width 431 height 184
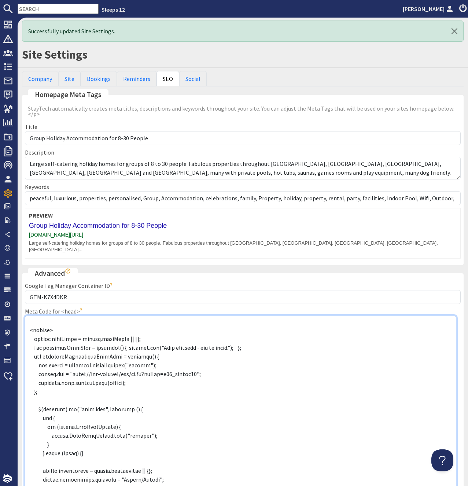
click at [153, 328] on textarea "Meta Code for <head>" at bounding box center [240, 408] width 431 height 184
drag, startPoint x: 113, startPoint y: 387, endPoint x: 161, endPoint y: 383, distance: 48.1
click at [113, 387] on textarea "Meta Code for <head>" at bounding box center [240, 408] width 431 height 184
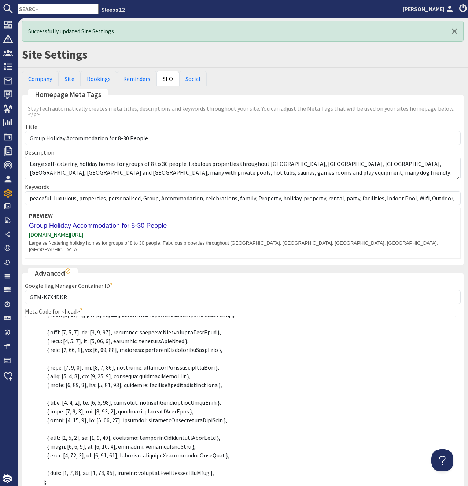
scroll to position [498, 0]
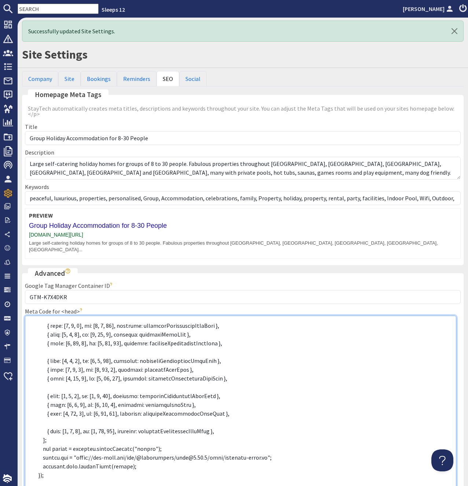
drag, startPoint x: 136, startPoint y: 456, endPoint x: 7, endPoint y: 435, distance: 131.2
click at [25, 435] on textarea "Meta Code for <head>" at bounding box center [240, 408] width 431 height 184
drag, startPoint x: 284, startPoint y: 390, endPoint x: 282, endPoint y: 401, distance: 10.8
click at [285, 391] on textarea "Meta Code for <head>" at bounding box center [240, 408] width 431 height 184
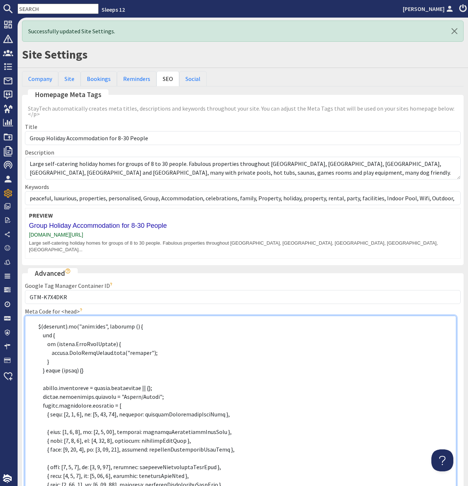
scroll to position [313, 0]
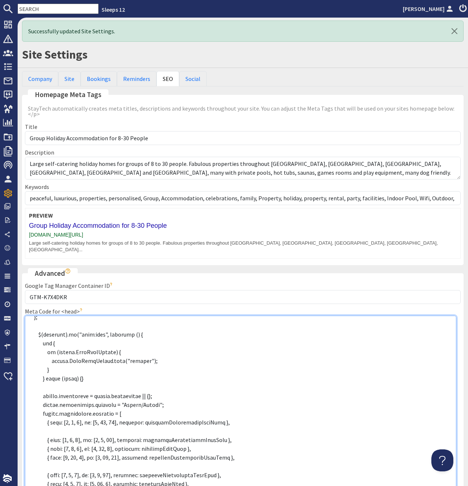
click at [69, 377] on textarea "Meta Code for <head>" at bounding box center [240, 408] width 431 height 184
click at [107, 322] on textarea "Meta Code for <head>" at bounding box center [240, 408] width 431 height 184
click at [154, 332] on textarea "Meta Code for <head>" at bounding box center [240, 408] width 431 height 184
click at [49, 316] on textarea "Meta Code for <head>" at bounding box center [240, 408] width 431 height 184
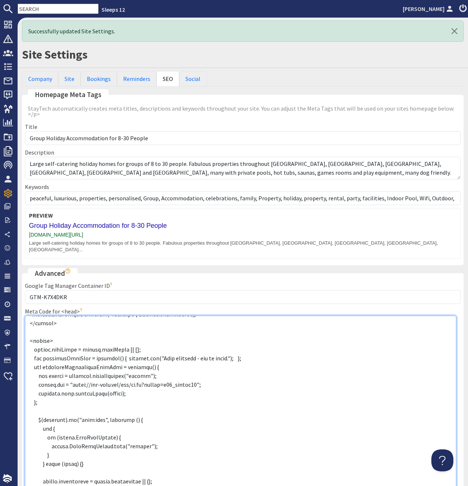
scroll to position [221, 0]
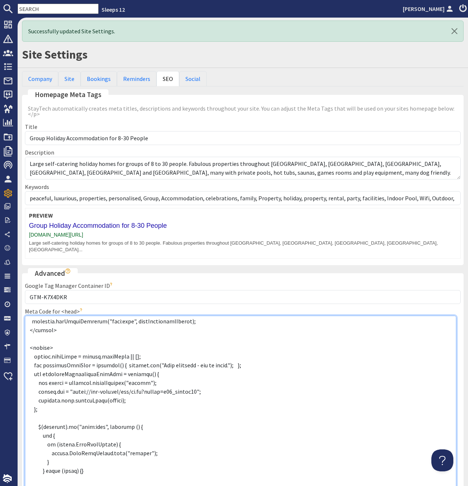
click at [138, 395] on textarea "Meta Code for <head>" at bounding box center [240, 408] width 431 height 184
drag, startPoint x: 120, startPoint y: 405, endPoint x: 143, endPoint y: 401, distance: 23.4
click at [120, 405] on textarea "Meta Code for <head>" at bounding box center [240, 408] width 431 height 184
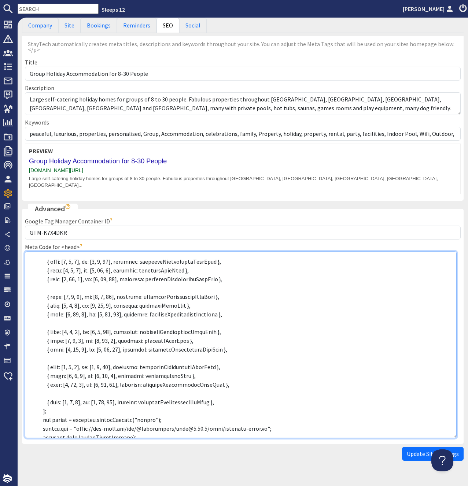
scroll to position [434, 0]
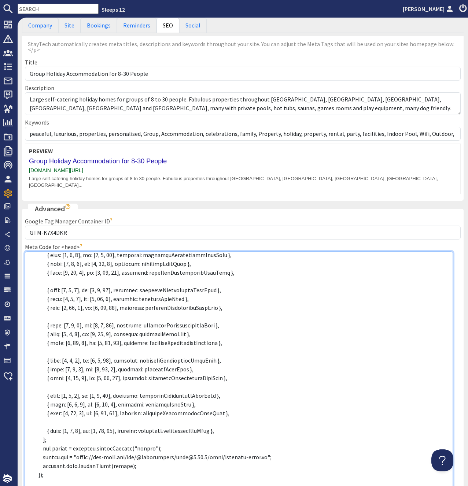
drag, startPoint x: 454, startPoint y: 424, endPoint x: 450, endPoint y: 485, distance: 61.2
click at [450, 485] on textarea "Meta Code for <head>" at bounding box center [239, 375] width 428 height 248
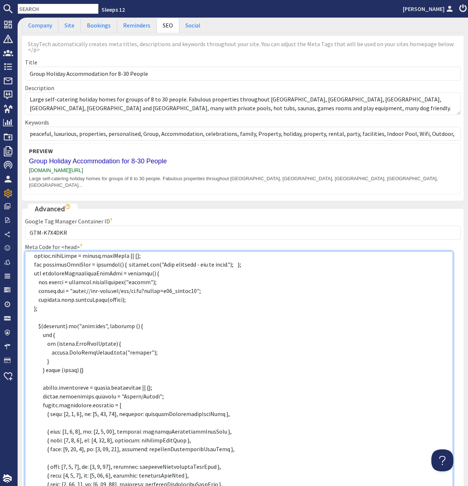
scroll to position [249, 0]
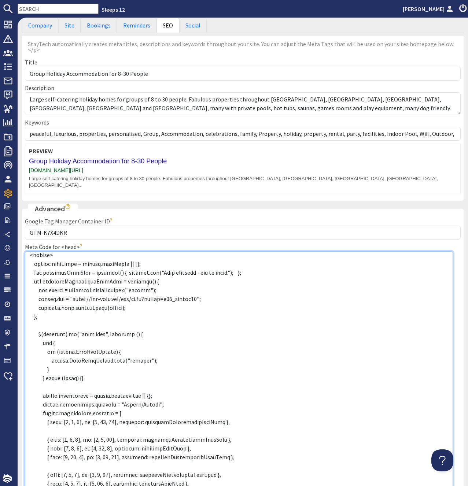
click at [48, 311] on textarea "Meta Code for <head>" at bounding box center [239, 375] width 428 height 248
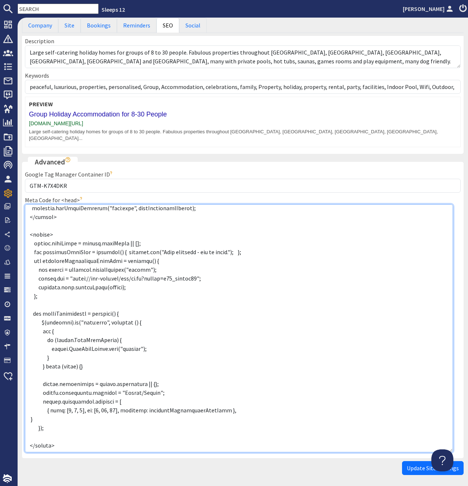
scroll to position [129, 0]
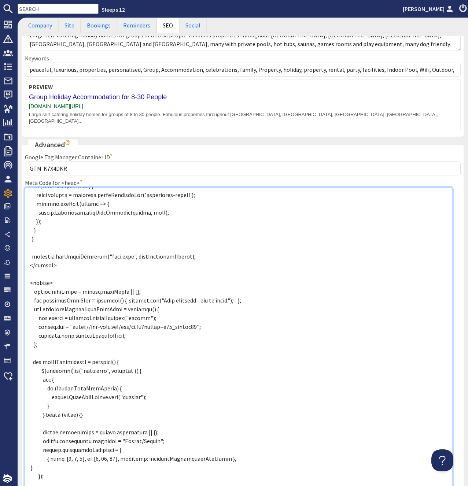
drag, startPoint x: 450, startPoint y: 420, endPoint x: 452, endPoint y: 477, distance: 57.2
click at [452, 480] on textarea "Meta Code for <head>" at bounding box center [238, 343] width 427 height 312
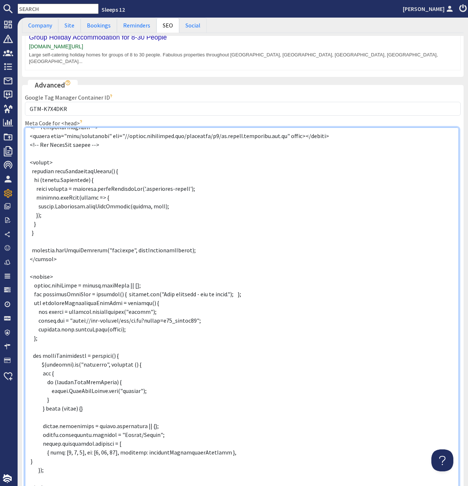
scroll to position [104, 0]
drag, startPoint x: 453, startPoint y: 421, endPoint x: 285, endPoint y: 404, distance: 169.0
click at [453, 481] on textarea "Meta Code for <head>" at bounding box center [241, 310] width 433 height 367
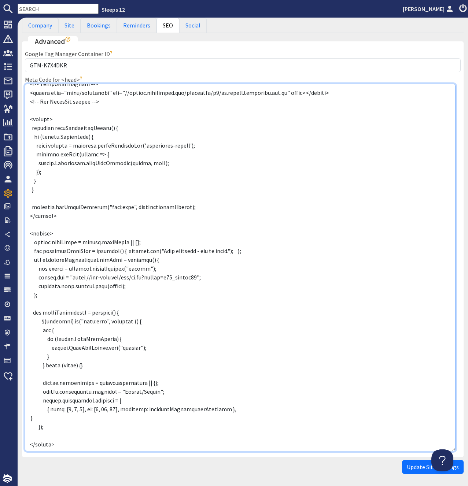
scroll to position [248, 0]
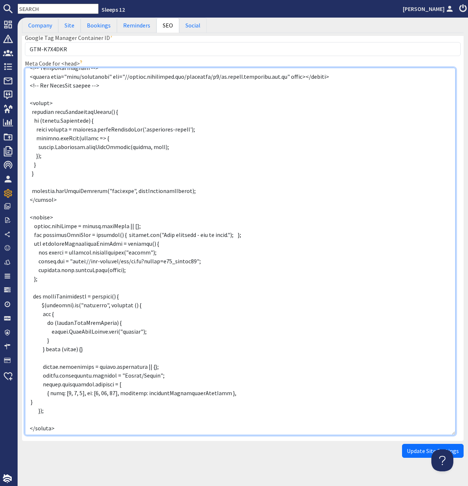
click at [73, 383] on textarea "Meta Code for <head>" at bounding box center [240, 251] width 430 height 367
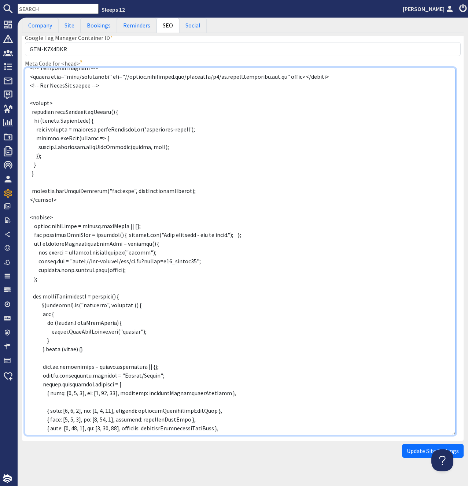
click at [78, 395] on textarea "Meta Code for <head>" at bounding box center [240, 251] width 430 height 367
click at [103, 390] on textarea "Meta Code for <head>" at bounding box center [240, 251] width 430 height 367
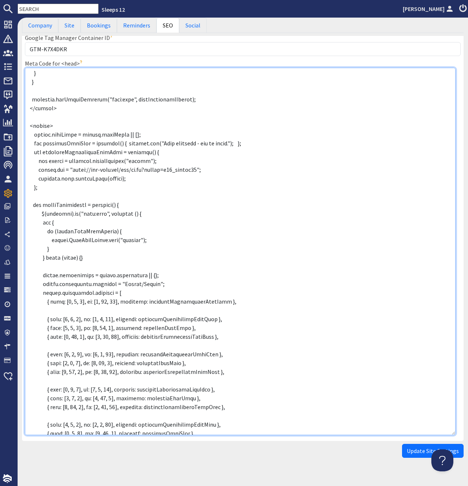
scroll to position [196, 0]
click at [63, 298] on textarea "Meta Code for <head>" at bounding box center [240, 251] width 430 height 367
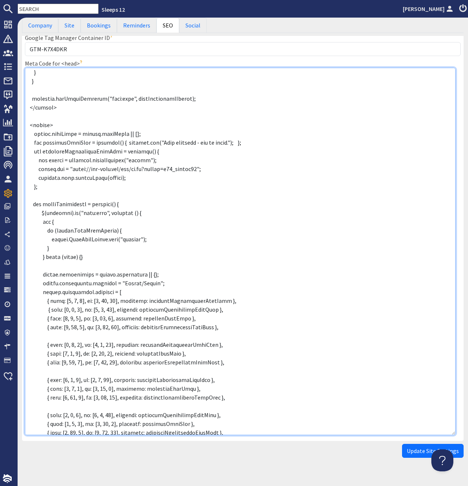
click at [52, 324] on textarea "Meta Code for <head>" at bounding box center [240, 251] width 430 height 367
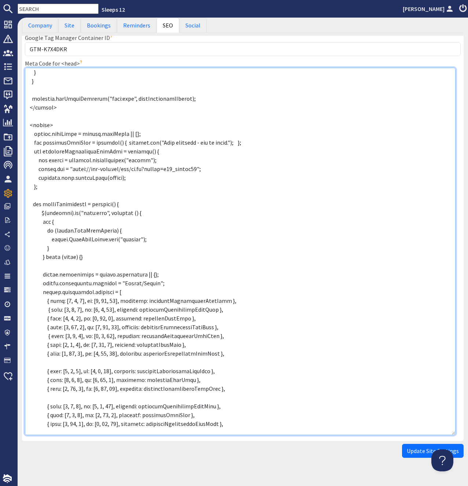
click at [57, 350] on textarea "Meta Code for <head>" at bounding box center [240, 251] width 430 height 367
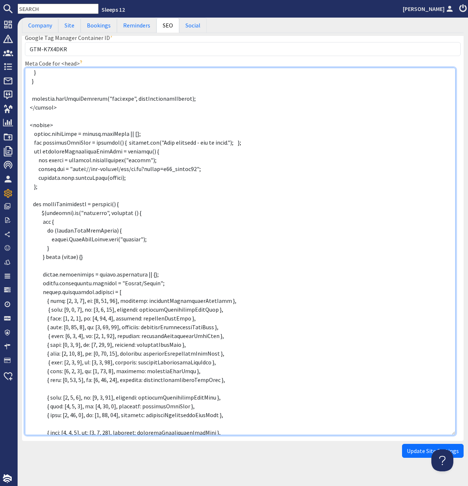
click at [61, 374] on textarea "Meta Code for <head>" at bounding box center [240, 251] width 430 height 367
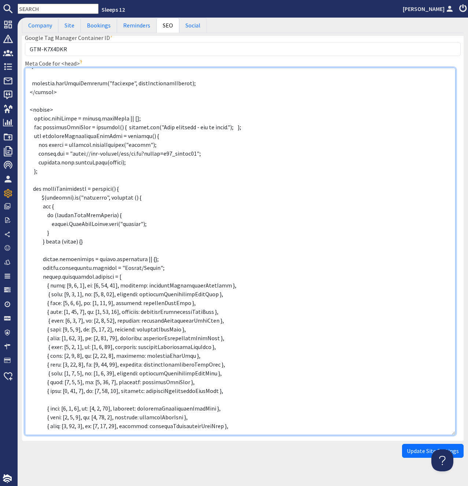
scroll to position [242, 0]
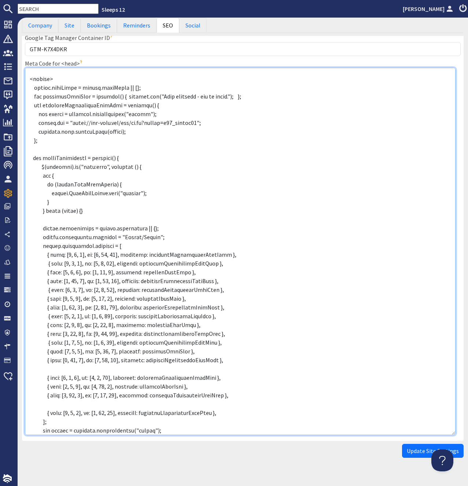
click at [45, 356] on textarea "Meta Code for <head>" at bounding box center [240, 251] width 430 height 367
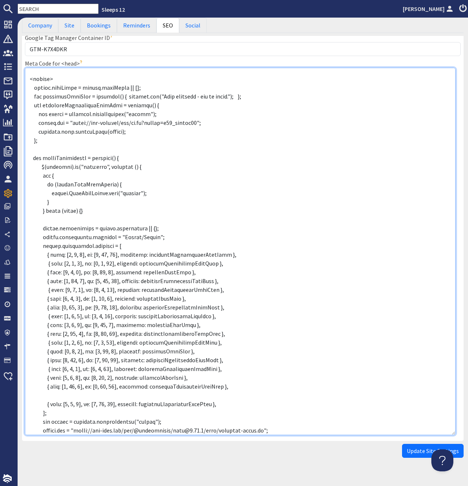
click at [49, 383] on textarea "Meta Code for <head>" at bounding box center [240, 251] width 430 height 367
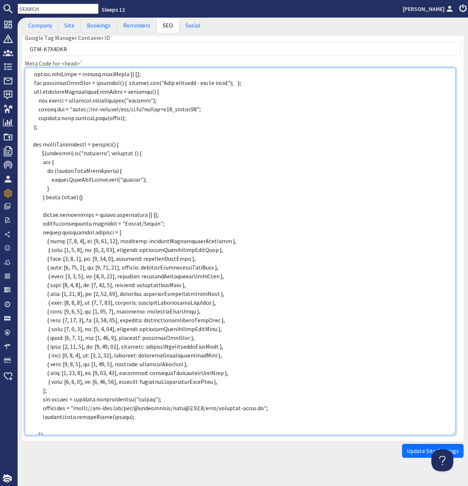
scroll to position [279, 0]
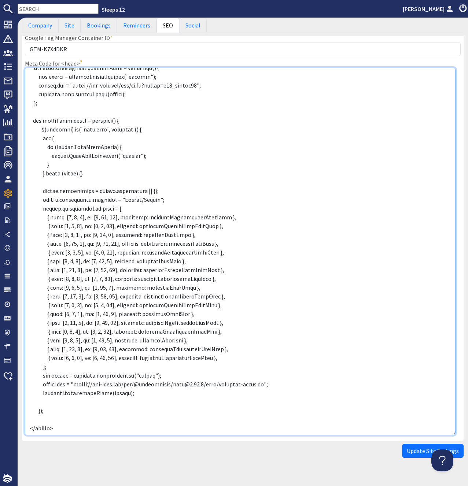
click at [141, 381] on textarea "Meta Code for <head>" at bounding box center [240, 251] width 430 height 367
click at [52, 406] on textarea "Meta Code for <head>" at bounding box center [240, 251] width 430 height 367
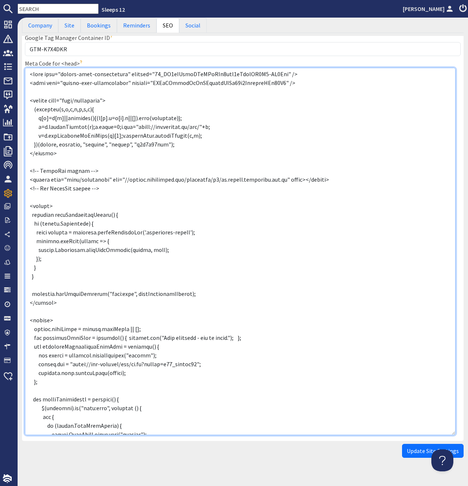
scroll to position [0, 0]
click at [163, 282] on textarea "Meta Code for <head>" at bounding box center [240, 251] width 430 height 367
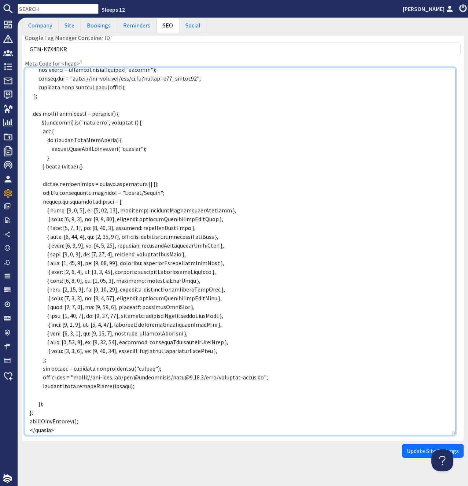
scroll to position [288, 0]
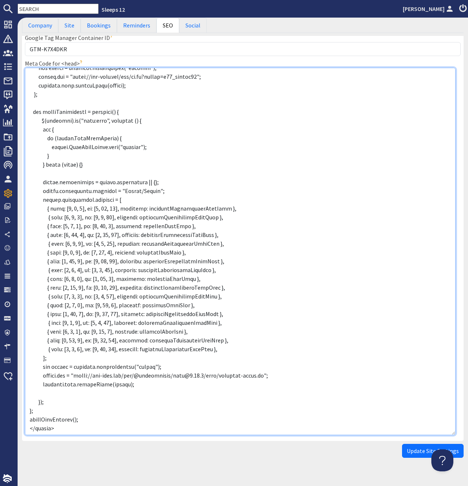
paste textarea "document.addEventListener("DOMContentLoaded","
click at [34, 399] on textarea "Meta Code for <head>" at bounding box center [240, 251] width 430 height 367
type textarea "<meta name="google-site-verification" content="09_DK5sCMubnUQoKDsGCo9nez2yRucdL…"
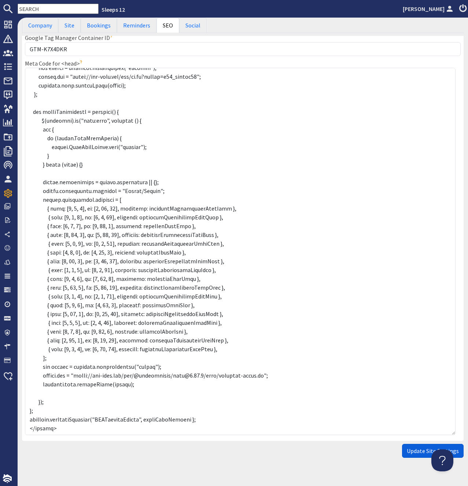
click at [419, 447] on span "Update Site Settings" at bounding box center [432, 450] width 52 height 7
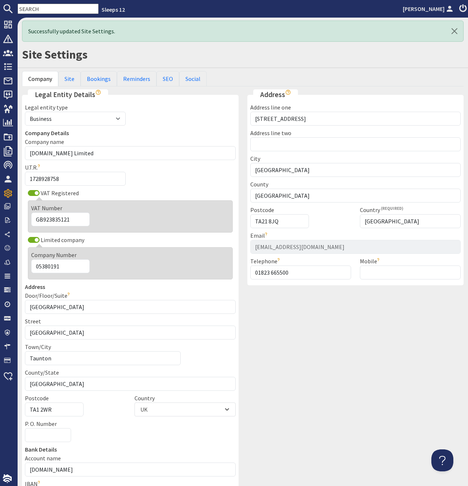
scroll to position [0, 0]
click at [162, 75] on link "SEO" at bounding box center [167, 78] width 23 height 15
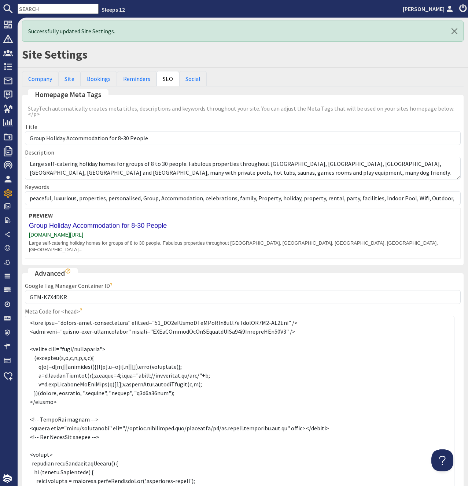
drag, startPoint x: 458, startPoint y: 345, endPoint x: 451, endPoint y: 485, distance: 140.4
click at [451, 485] on textarea "Meta Code for <head>" at bounding box center [239, 408] width 429 height 185
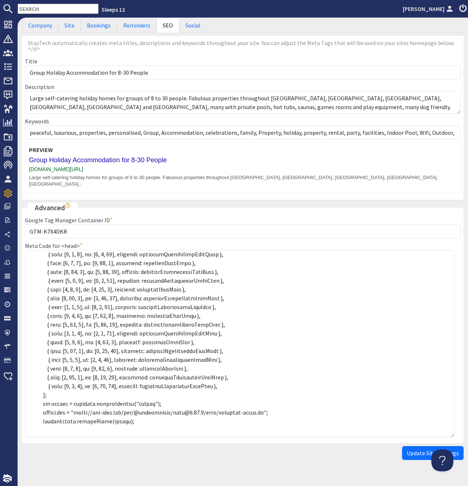
scroll to position [405, 0]
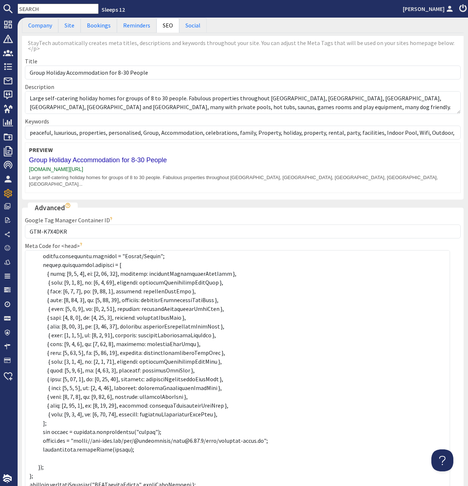
drag, startPoint x: 453, startPoint y: 420, endPoint x: 360, endPoint y: 418, distance: 92.7
click at [446, 483] on textarea "Meta Code for <head>" at bounding box center [237, 374] width 425 height 249
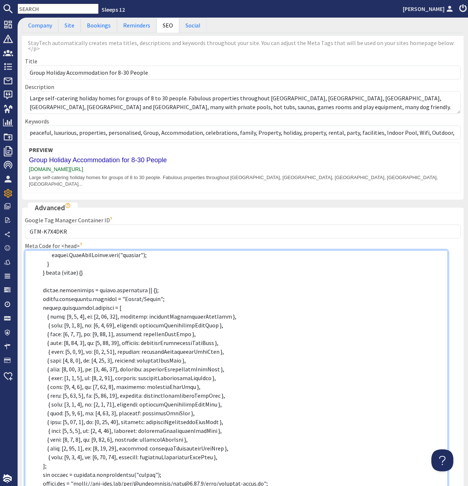
scroll to position [223, 0]
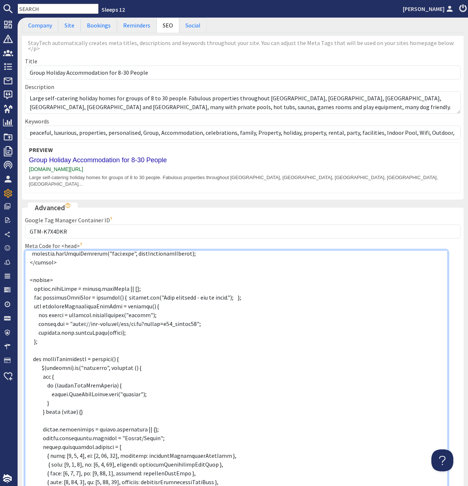
drag, startPoint x: 211, startPoint y: 469, endPoint x: 21, endPoint y: 277, distance: 270.0
click at [25, 277] on textarea "Meta Code for <head>" at bounding box center [236, 373] width 422 height 247
click at [246, 312] on textarea "Meta Code for <head>" at bounding box center [236, 373] width 422 height 247
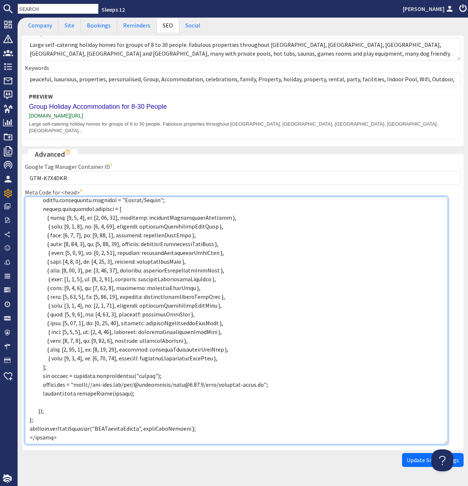
scroll to position [128, 0]
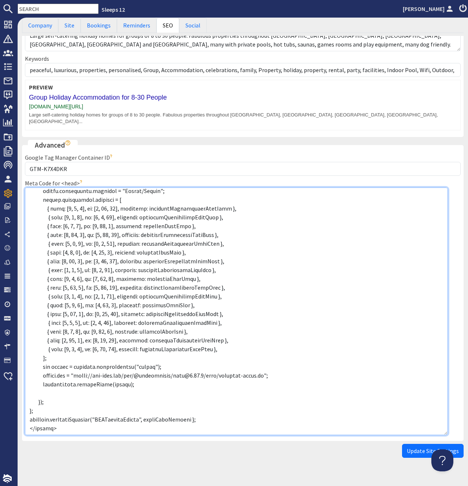
click at [208, 405] on textarea "Meta Code for <head>" at bounding box center [236, 310] width 422 height 247
type textarea "<meta name="google-site-verification" content="09_DK5sCMubnUQoKDsGCo9nez2yRucdL…"
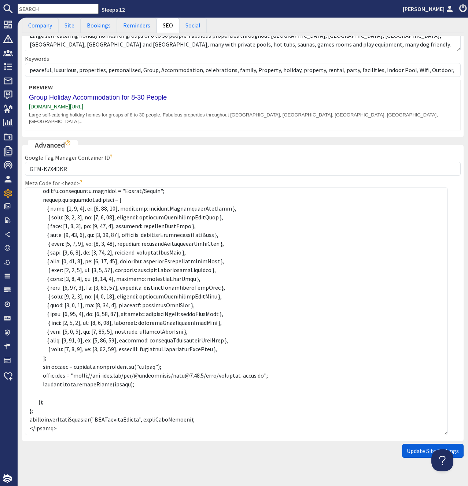
click at [422, 447] on span "Update Site Settings" at bounding box center [432, 450] width 52 height 7
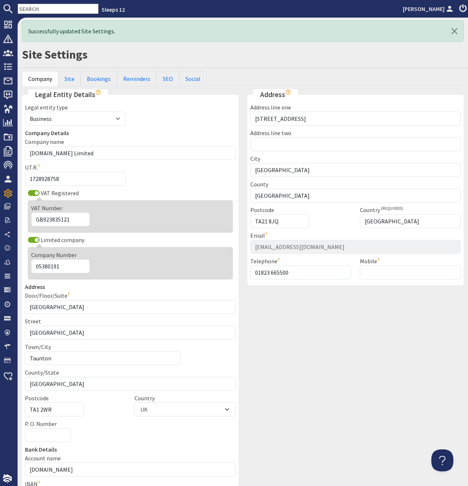
scroll to position [0, 0]
drag, startPoint x: 168, startPoint y: 75, endPoint x: 171, endPoint y: 85, distance: 10.9
click at [167, 77] on link "SEO" at bounding box center [167, 78] width 23 height 15
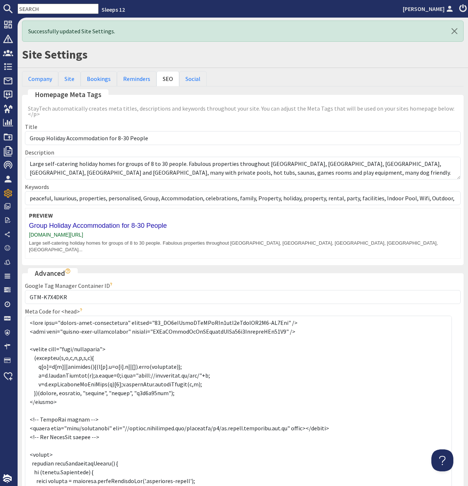
drag, startPoint x: 457, startPoint y: 325, endPoint x: 325, endPoint y: 398, distance: 150.7
click at [446, 483] on textarea "Meta Code for <head>" at bounding box center [238, 407] width 427 height 183
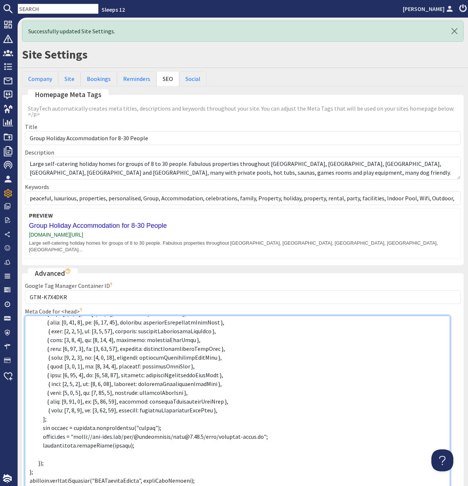
scroll to position [46, 0]
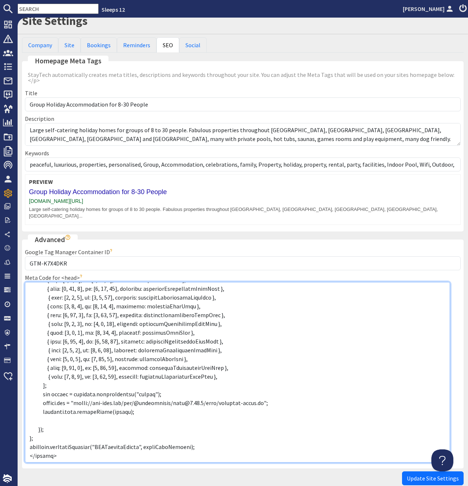
drag, startPoint x: 212, startPoint y: 467, endPoint x: 151, endPoint y: 433, distance: 70.2
click at [142, 432] on textarea "Meta Code for <head>" at bounding box center [237, 372] width 425 height 180
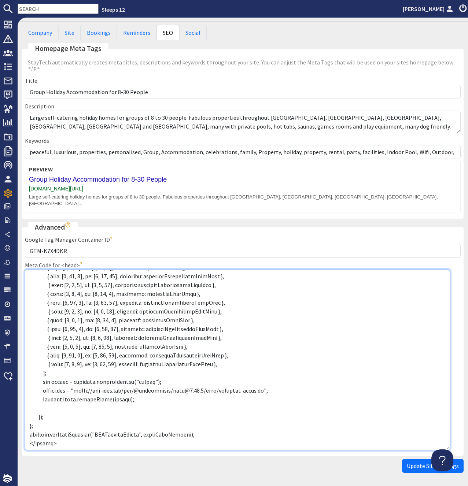
click at [192, 424] on textarea "Meta Code for <head>" at bounding box center [237, 359] width 425 height 180
click at [192, 422] on textarea "Meta Code for <head>" at bounding box center [237, 359] width 425 height 180
click at [191, 423] on textarea "Meta Code for <head>" at bounding box center [237, 359] width 425 height 180
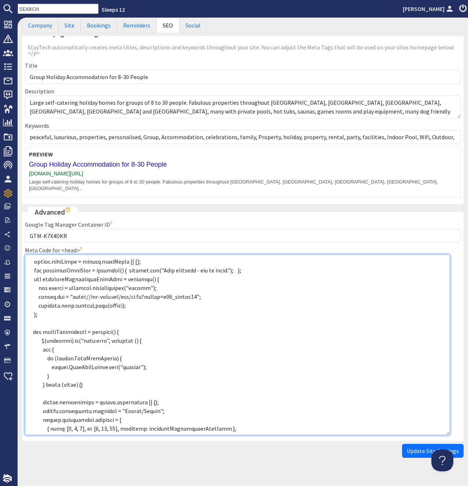
scroll to position [244, 0]
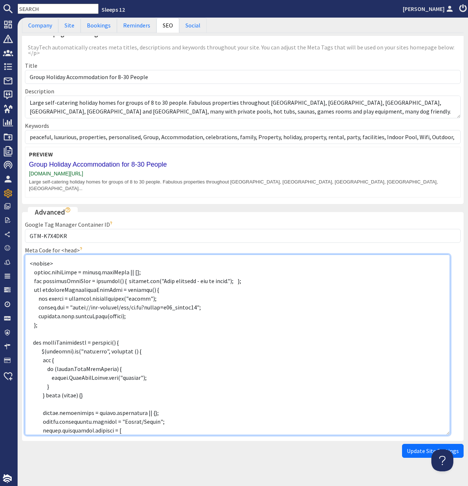
drag, startPoint x: 146, startPoint y: 339, endPoint x: 19, endPoint y: 339, distance: 127.0
click at [25, 339] on textarea "Meta Code for <head>" at bounding box center [237, 344] width 425 height 180
click at [83, 324] on textarea "Meta Code for <head>" at bounding box center [237, 344] width 425 height 180
paste textarea "$(document).on("page:load", function () {"
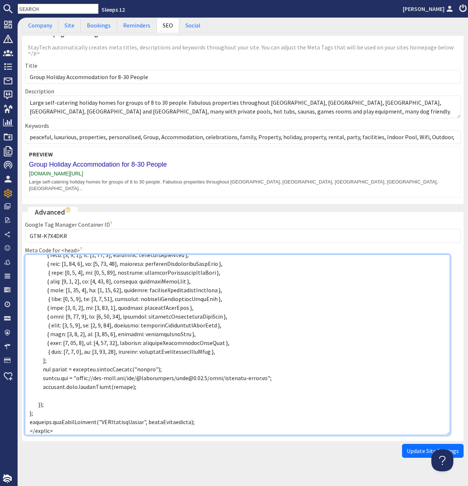
scroll to position [475, 0]
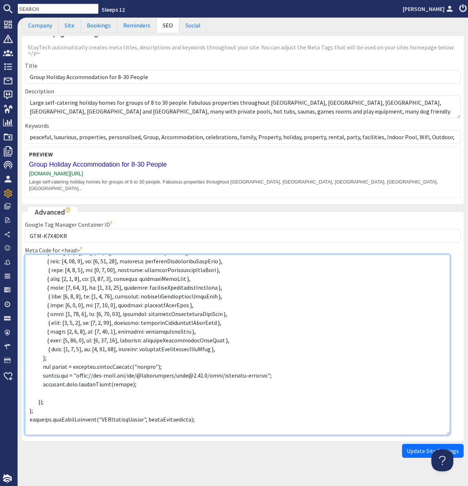
paste textarea "$(document).on("page:load", setupCommversion);"
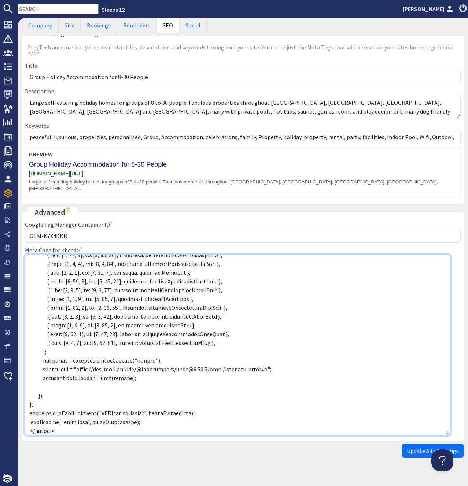
scroll to position [484, 0]
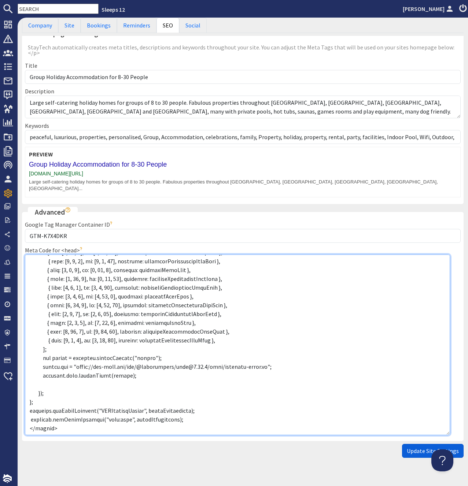
type textarea "<meta name="google-site-verification" content="09_DK5sCMubnUQoKDsGCo9nez2yRucdL…"
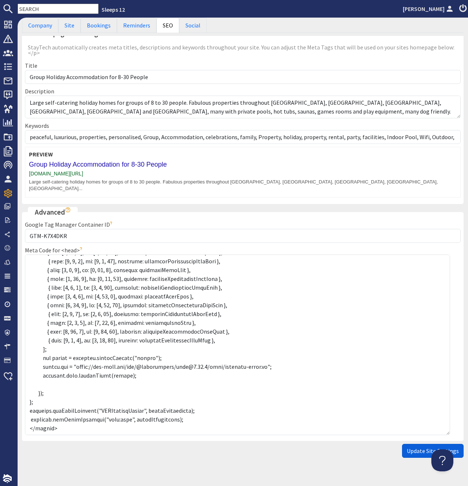
click at [428, 447] on span "Update Site Settings" at bounding box center [432, 450] width 52 height 7
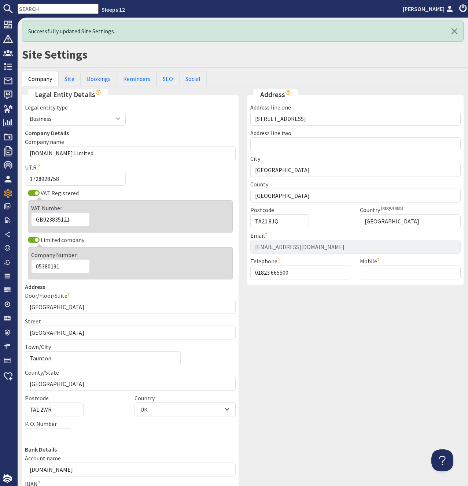
scroll to position [0, 0]
click at [163, 78] on link "SEO" at bounding box center [167, 78] width 23 height 15
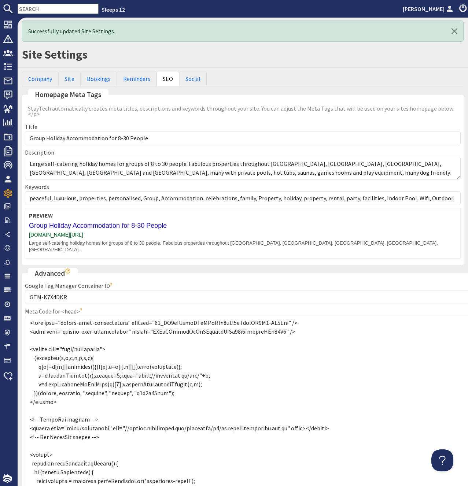
drag, startPoint x: 457, startPoint y: 324, endPoint x: 328, endPoint y: 395, distance: 147.1
click at [467, 485] on textarea "Meta Code for <head>" at bounding box center [248, 408] width 446 height 185
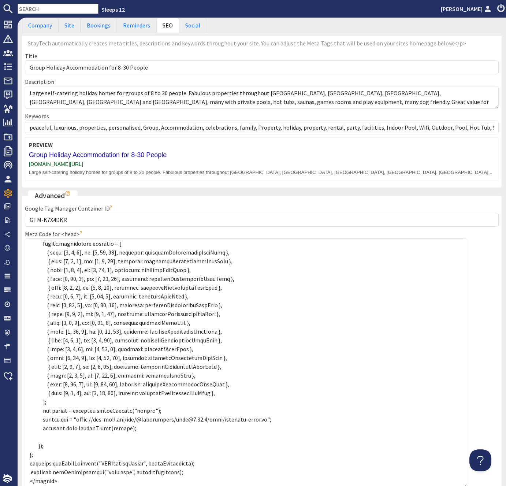
scroll to position [415, 0]
drag, startPoint x: 467, startPoint y: 421, endPoint x: 462, endPoint y: 484, distance: 63.5
click at [465, 485] on textarea "Meta Code for <head>" at bounding box center [246, 362] width 442 height 249
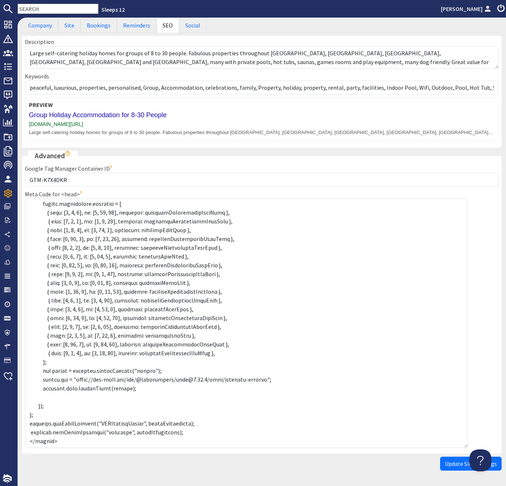
scroll to position [130, 0]
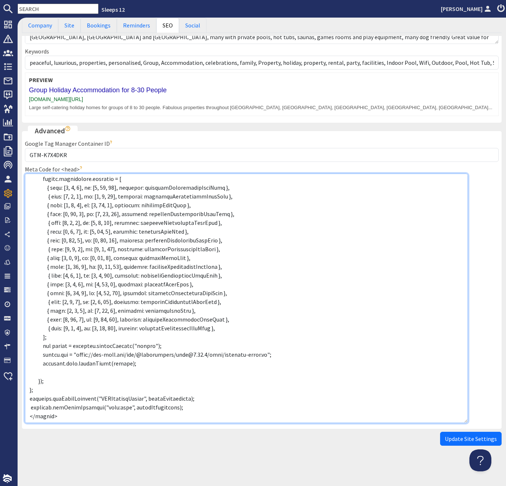
click at [33, 406] on textarea "Meta Code for <head>" at bounding box center [246, 298] width 443 height 249
click at [32, 408] on textarea "Meta Code for <head>" at bounding box center [246, 298] width 443 height 249
click at [30, 409] on textarea "Meta Code for <head>" at bounding box center [246, 298] width 443 height 249
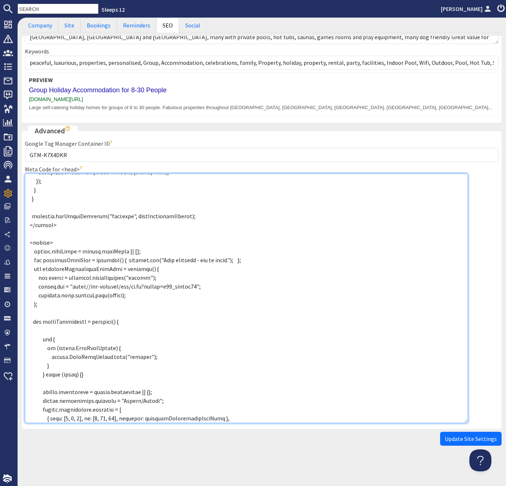
drag, startPoint x: 186, startPoint y: 407, endPoint x: 27, endPoint y: 254, distance: 220.6
click at [27, 254] on textarea "Meta Code for <head>" at bounding box center [246, 298] width 443 height 249
click at [153, 344] on textarea "Meta Code for <head>" at bounding box center [246, 298] width 443 height 249
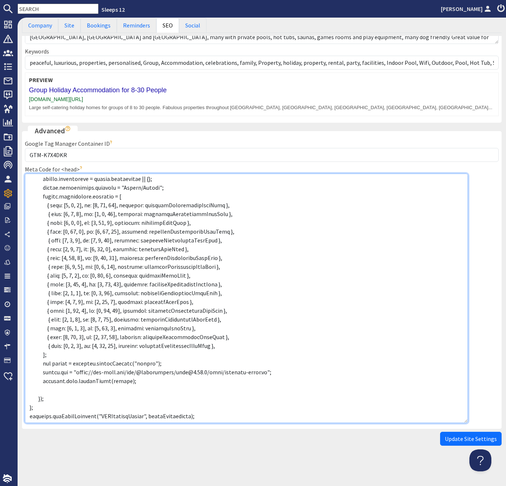
scroll to position [415, 0]
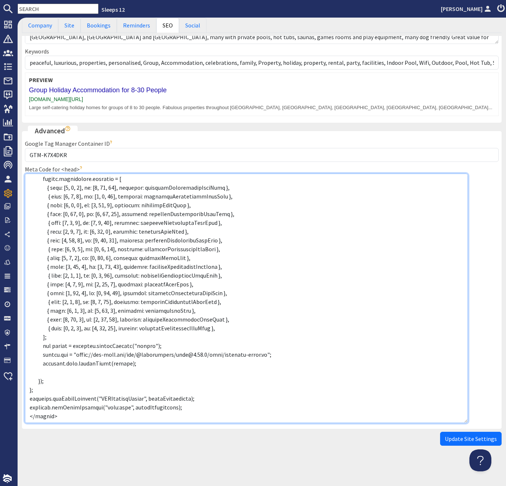
click at [43, 381] on textarea "Meta Code for <head>" at bounding box center [246, 298] width 443 height 249
type textarea "<meta name="google-site-verification" content="09_DK5sCMubnUQoKDsGCo9nez2yRucdL…"
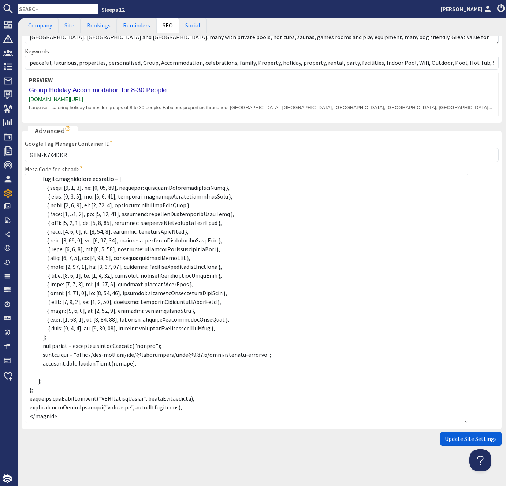
click at [457, 437] on span "Update Site Settings" at bounding box center [471, 438] width 52 height 7
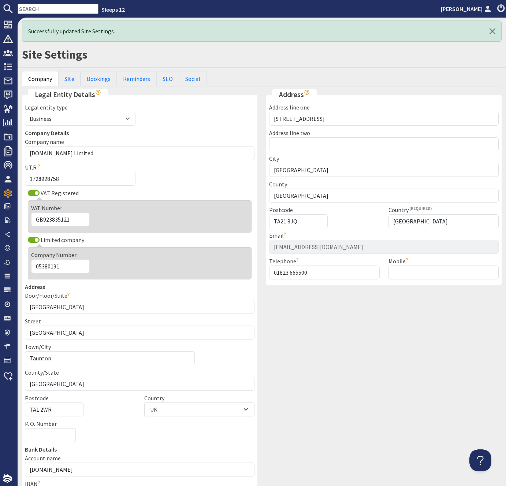
scroll to position [0, 0]
click at [166, 77] on link "SEO" at bounding box center [167, 78] width 23 height 15
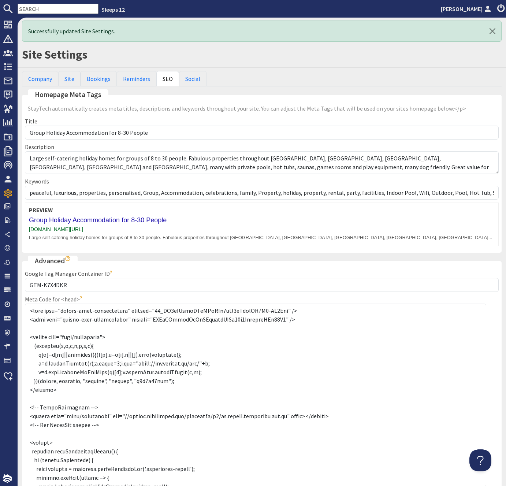
drag, startPoint x: 497, startPoint y: 323, endPoint x: 396, endPoint y: 409, distance: 132.2
click at [467, 485] on textarea "Meta Code for <head>" at bounding box center [255, 395] width 461 height 185
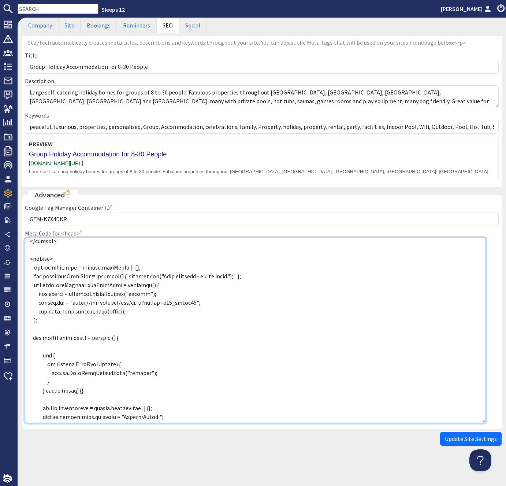
scroll to position [202, 0]
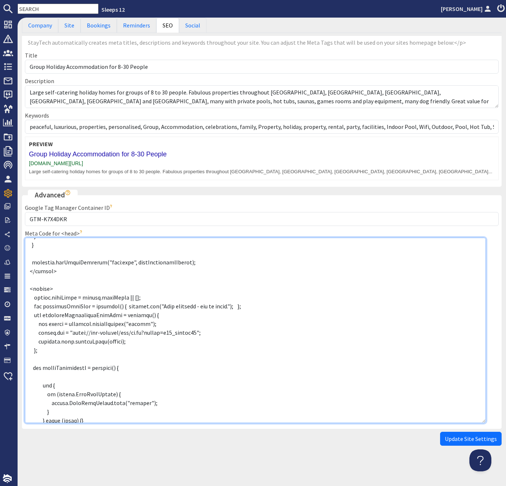
drag, startPoint x: 187, startPoint y: 410, endPoint x: 30, endPoint y: 294, distance: 195.6
click at [30, 294] on textarea "Meta Code for <head>" at bounding box center [255, 330] width 461 height 185
click at [173, 298] on textarea "Meta Code for <head>" at bounding box center [255, 330] width 461 height 185
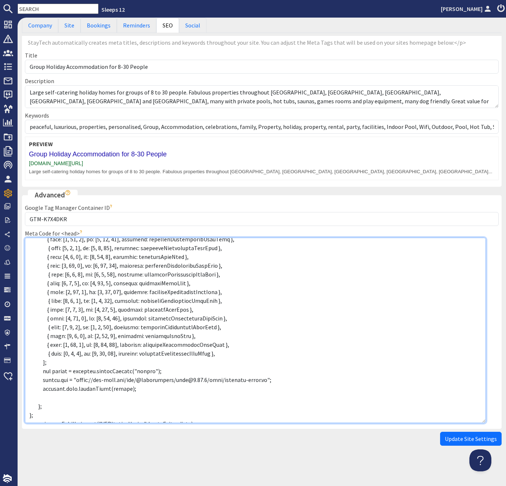
scroll to position [479, 0]
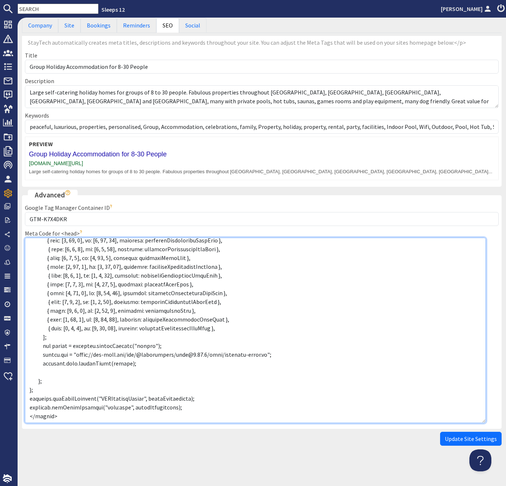
drag, startPoint x: 40, startPoint y: 388, endPoint x: 14, endPoint y: 386, distance: 26.5
click at [25, 387] on textarea "Meta Code for <head>" at bounding box center [255, 330] width 461 height 185
type textarea "<meta name="google-site-verification" content="09_DK5sCMubnUQoKDsGCo9nez2yRucdL…"
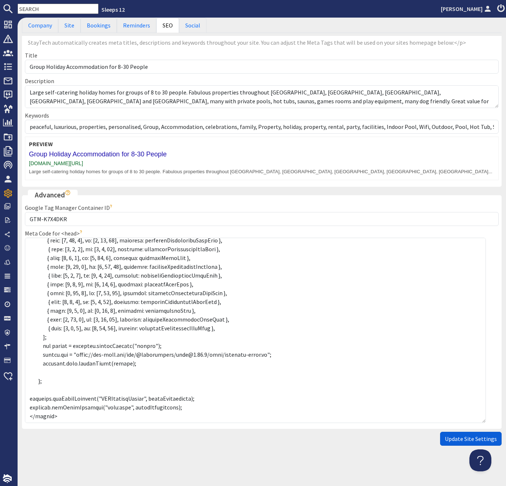
click at [456, 441] on span "Update Site Settings" at bounding box center [471, 438] width 52 height 7
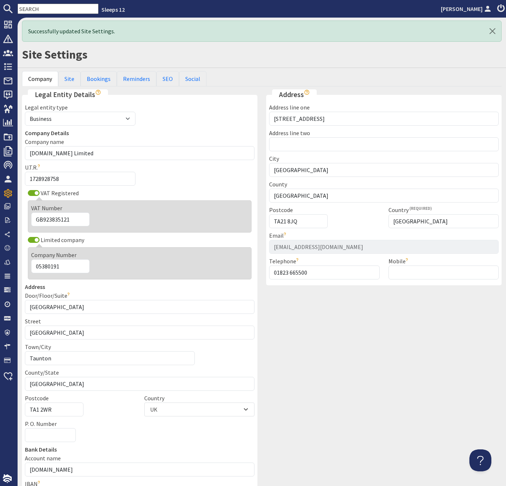
scroll to position [0, 0]
click at [161, 75] on link "SEO" at bounding box center [167, 78] width 23 height 15
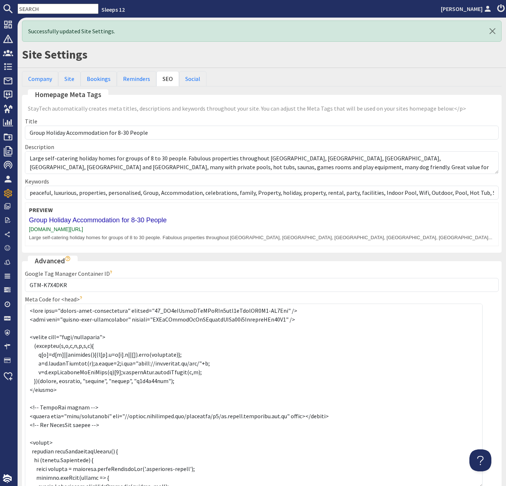
drag, startPoint x: 488, startPoint y: 356, endPoint x: 483, endPoint y: 485, distance: 129.0
click at [467, 485] on textarea "Meta Code for <head>" at bounding box center [254, 395] width 458 height 184
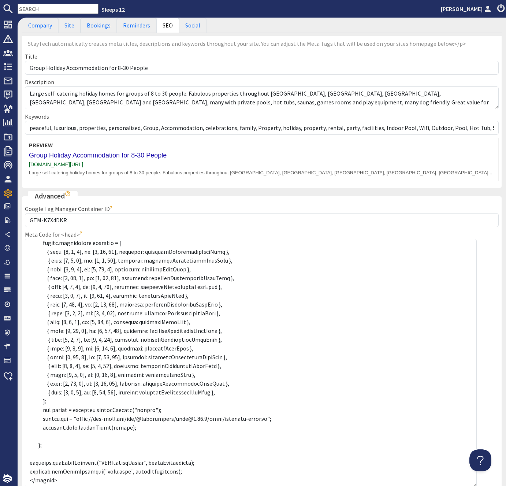
scroll to position [416, 0]
drag, startPoint x: 483, startPoint y: 421, endPoint x: 506, endPoint y: 432, distance: 25.2
click at [467, 482] on textarea "Meta Code for <head>" at bounding box center [253, 363] width 457 height 248
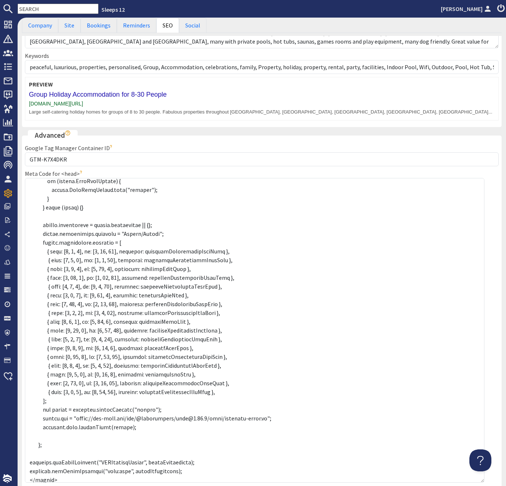
scroll to position [354, 0]
drag, startPoint x: 481, startPoint y: 440, endPoint x: 482, endPoint y: 478, distance: 38.5
click at [467, 483] on textarea "Meta Code for <head>" at bounding box center [254, 330] width 459 height 305
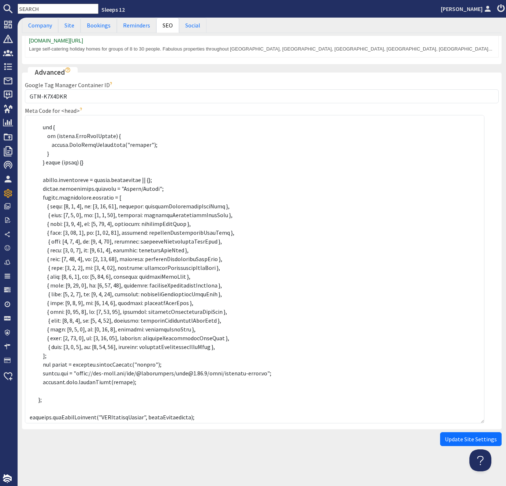
scroll to position [292, 0]
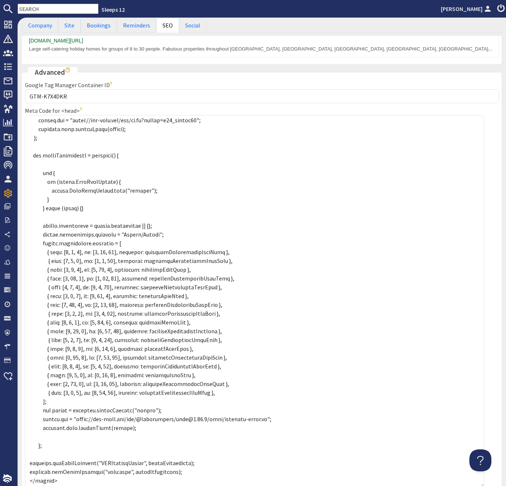
drag, startPoint x: 482, startPoint y: 421, endPoint x: 482, endPoint y: 472, distance: 50.5
click at [467, 484] on textarea "Meta Code for <head>" at bounding box center [254, 301] width 459 height 372
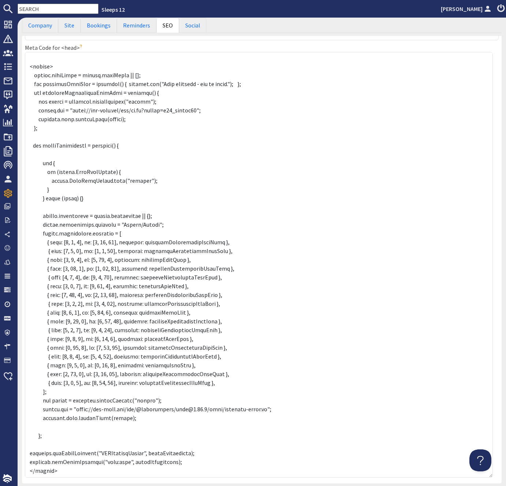
scroll to position [228, 0]
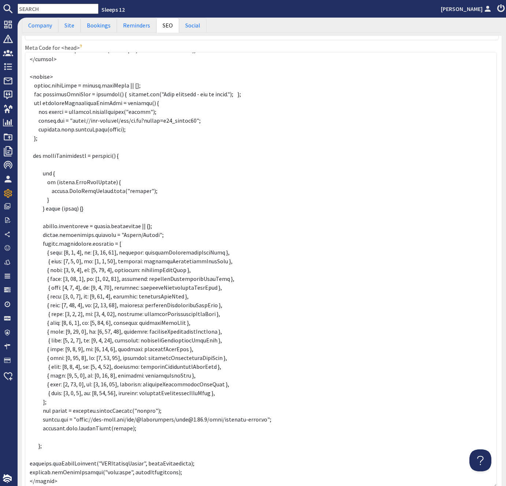
drag, startPoint x: 484, startPoint y: 428, endPoint x: 496, endPoint y: 485, distance: 58.6
click at [467, 485] on textarea "Meta Code for <head>" at bounding box center [261, 270] width 472 height 436
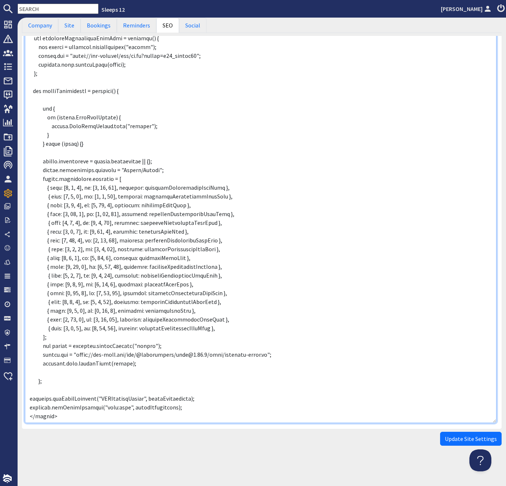
click at [202, 157] on textarea "Meta Code for <head>" at bounding box center [261, 205] width 472 height 436
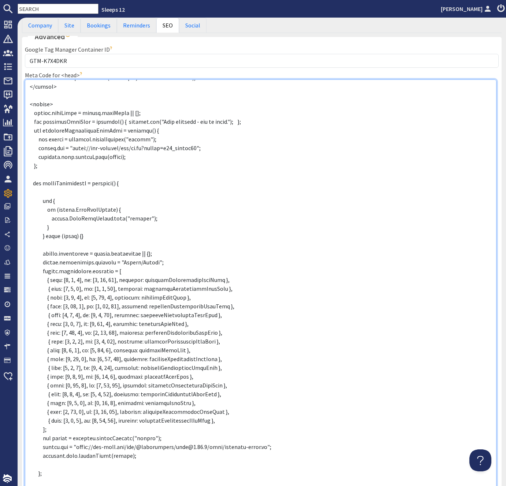
drag, startPoint x: 75, startPoint y: 446, endPoint x: 258, endPoint y: 449, distance: 183.1
click at [258, 449] on textarea "Meta Code for <head>" at bounding box center [261, 297] width 472 height 436
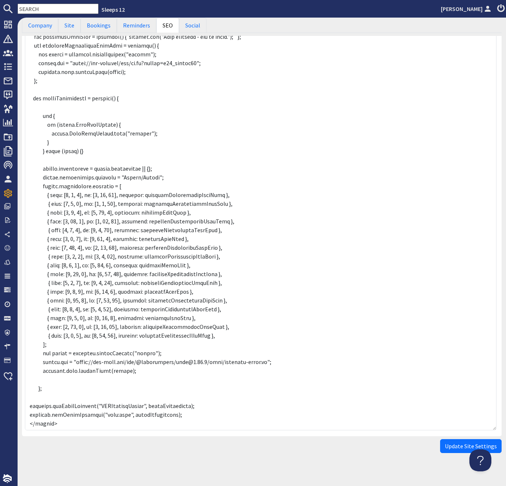
scroll to position [316, 0]
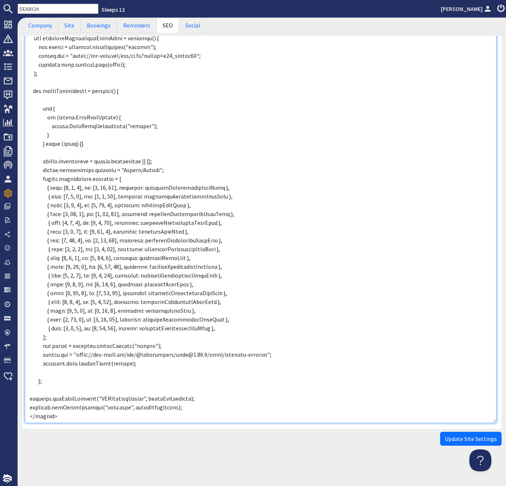
click at [142, 366] on textarea "Meta Code for <head>" at bounding box center [261, 205] width 472 height 436
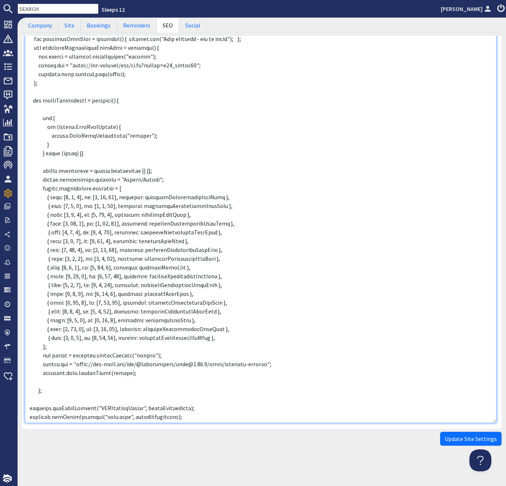
scroll to position [228, 0]
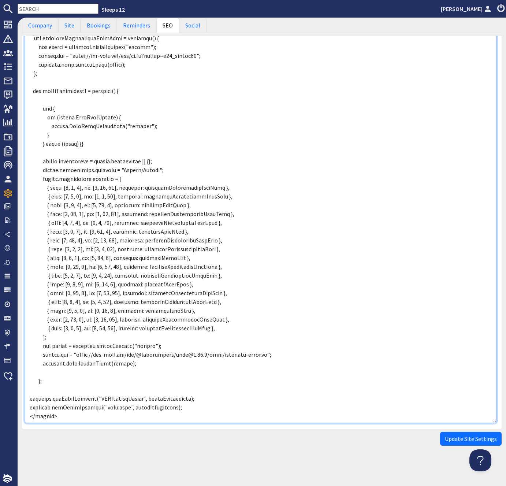
click at [42, 370] on textarea "Meta Code for <head>" at bounding box center [261, 205] width 472 height 436
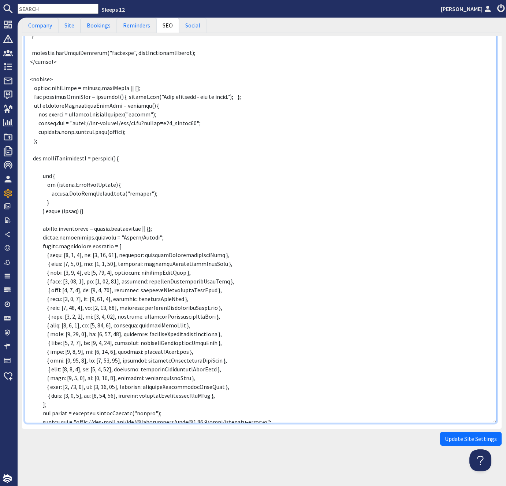
scroll to position [136, 0]
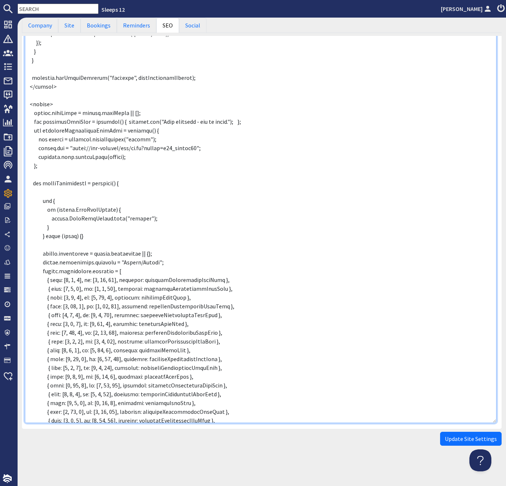
click at [160, 172] on textarea "Meta Code for <head>" at bounding box center [261, 205] width 472 height 436
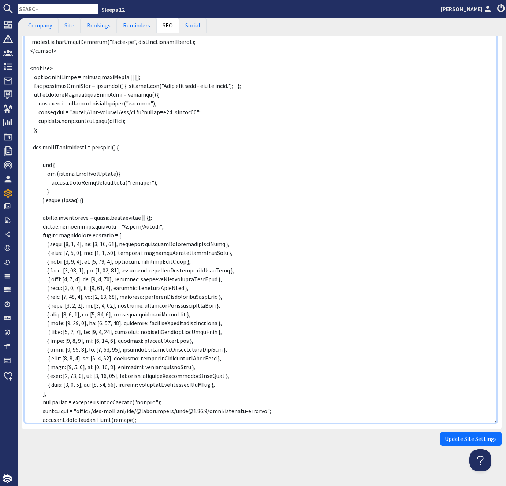
scroll to position [228, 0]
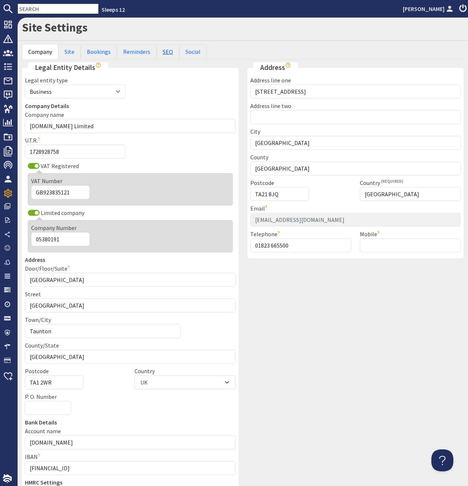
click at [164, 54] on link "SEO" at bounding box center [167, 51] width 23 height 15
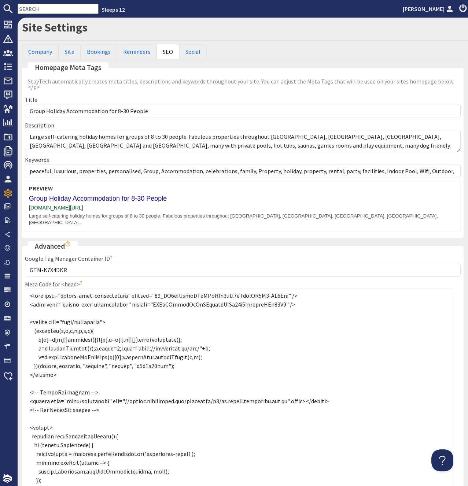
drag, startPoint x: 458, startPoint y: 297, endPoint x: 326, endPoint y: 392, distance: 162.9
click at [451, 484] on textarea "Meta Code for <head>" at bounding box center [239, 393] width 429 height 210
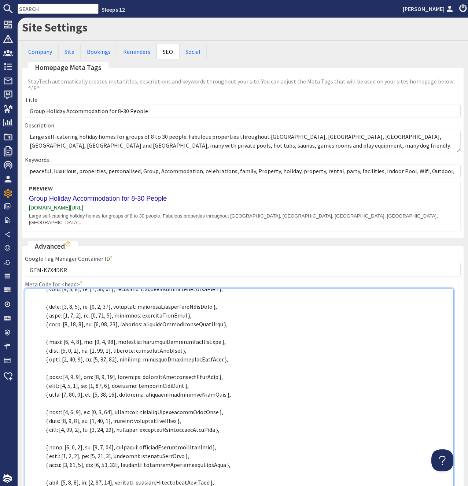
scroll to position [578, 0]
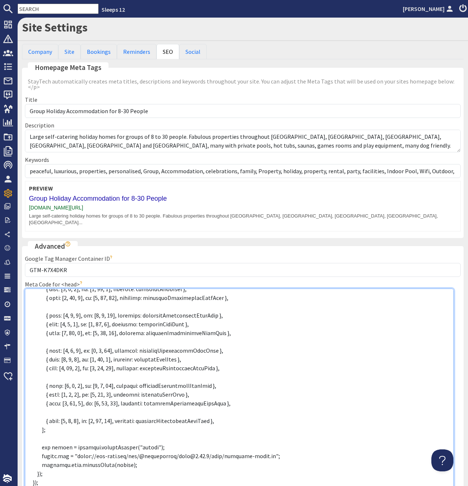
drag, startPoint x: 48, startPoint y: 340, endPoint x: 86, endPoint y: 436, distance: 102.9
click at [83, 473] on textarea "Meta Code for <head>" at bounding box center [239, 392] width 428 height 209
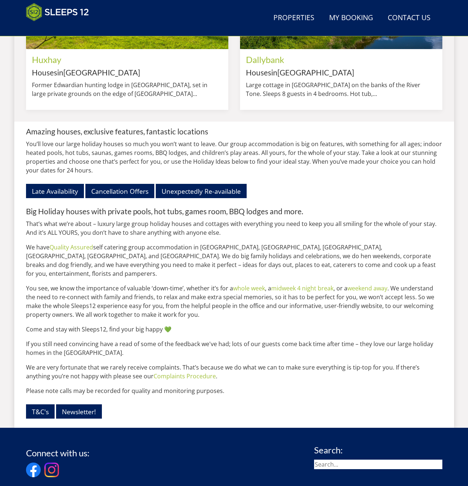
scroll to position [828, 0]
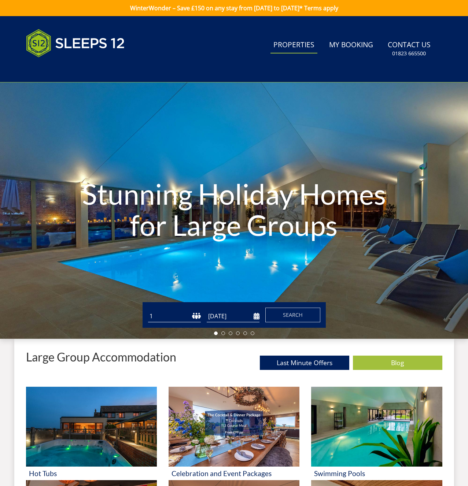
click at [295, 42] on link "Properties" at bounding box center [293, 45] width 47 height 16
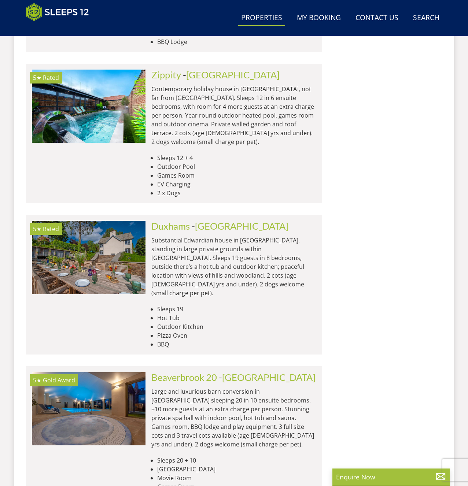
scroll to position [784, 0]
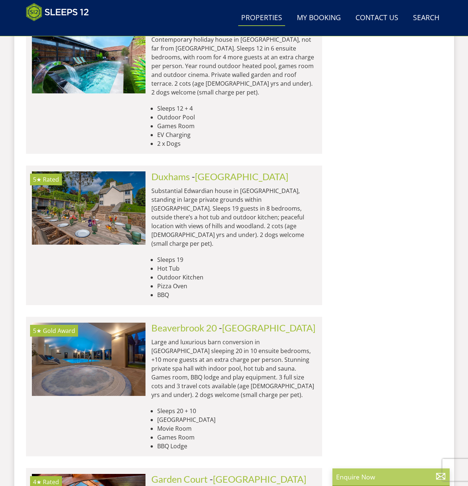
click at [368, 478] on p "Enquire Now" at bounding box center [391, 477] width 110 height 10
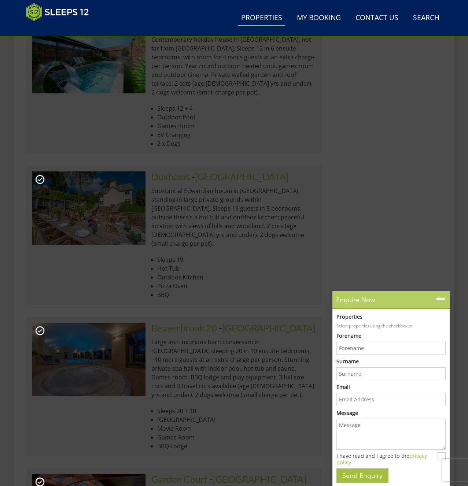
click at [440, 297] on icon at bounding box center [440, 299] width 11 height 11
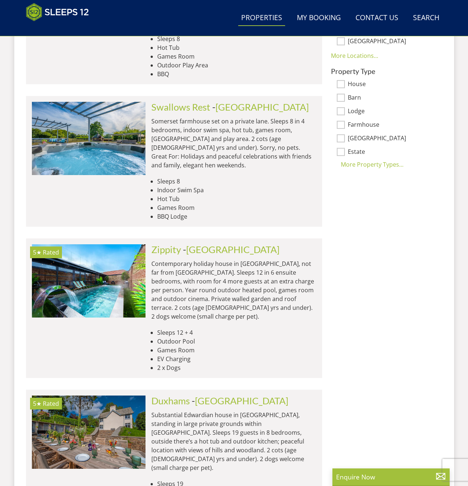
scroll to position [261, 0]
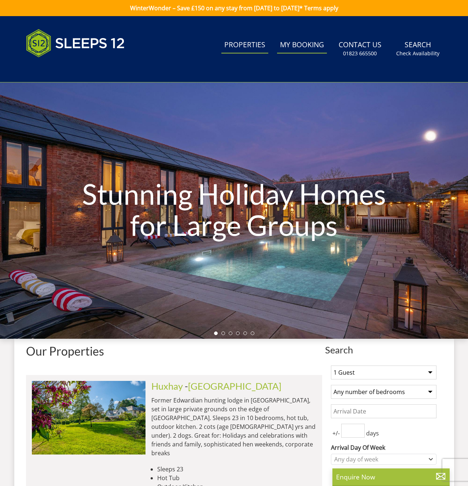
click at [298, 45] on link "My Booking" at bounding box center [302, 45] width 50 height 16
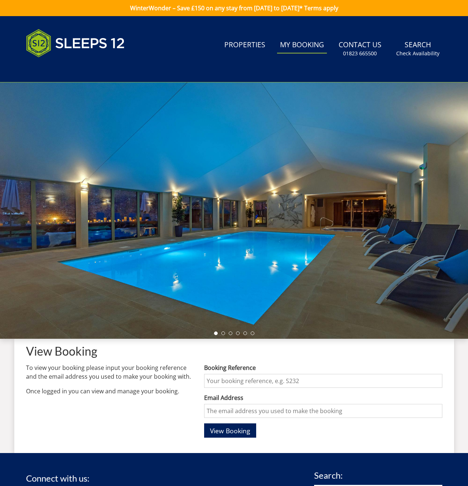
click at [409, 353] on h1 "View Booking" at bounding box center [234, 351] width 416 height 13
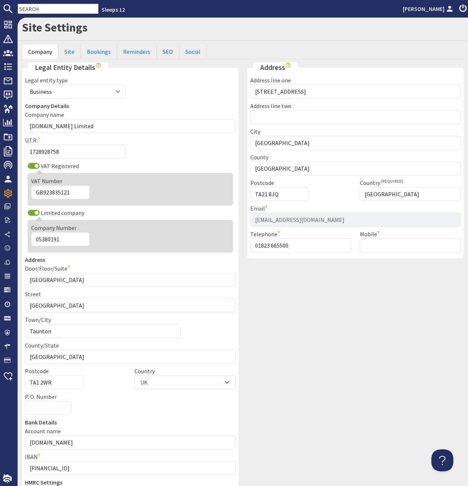
drag, startPoint x: 165, startPoint y: 48, endPoint x: 141, endPoint y: 101, distance: 58.7
click at [165, 48] on link "SEO" at bounding box center [167, 51] width 23 height 15
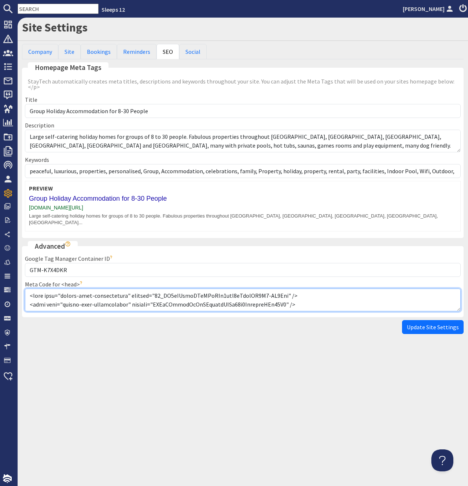
click at [125, 288] on textarea "Meta Code for <head>" at bounding box center [242, 299] width 435 height 23
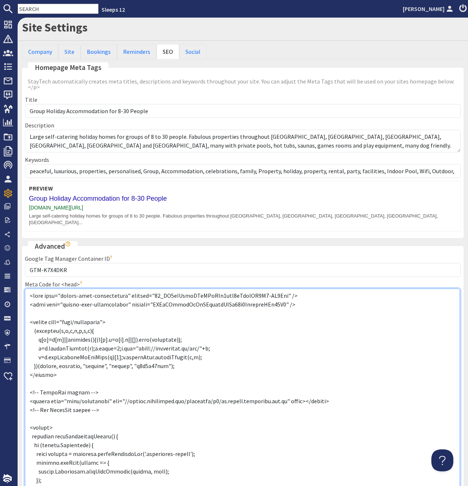
drag, startPoint x: 457, startPoint y: 298, endPoint x: 408, endPoint y: 462, distance: 171.8
click at [453, 484] on textarea "Meta Code for <head>" at bounding box center [242, 389] width 435 height 202
click at [184, 372] on textarea "Meta Code for <head>" at bounding box center [241, 392] width 432 height 209
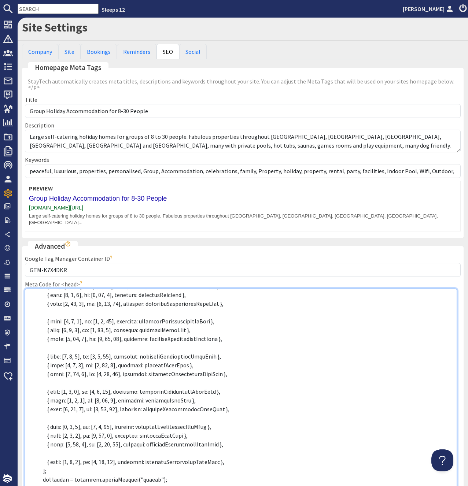
scroll to position [507, 0]
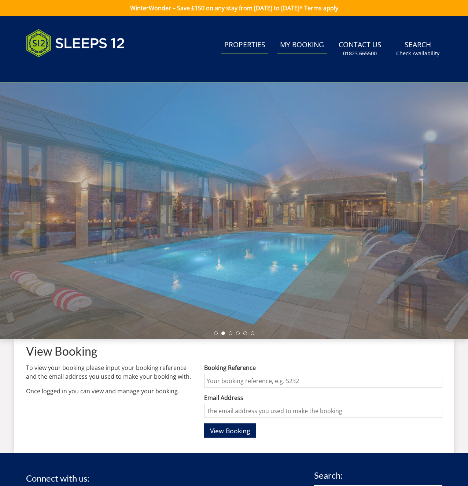
click at [248, 47] on link "Properties" at bounding box center [244, 45] width 47 height 16
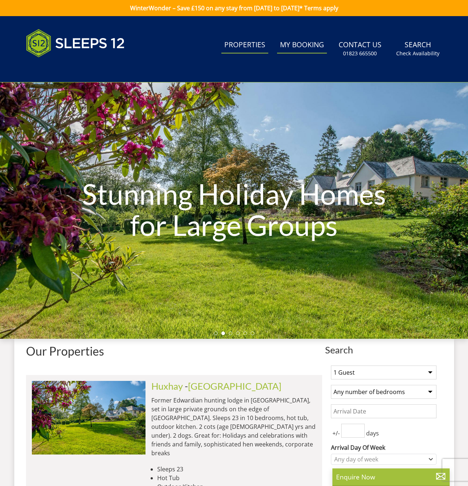
click at [302, 45] on link "My Booking" at bounding box center [302, 45] width 50 height 16
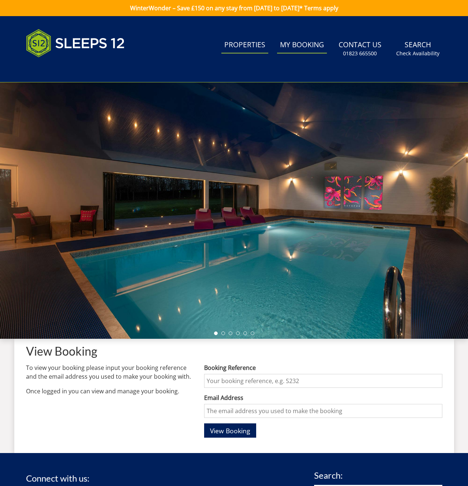
click at [249, 46] on link "Properties" at bounding box center [244, 45] width 47 height 16
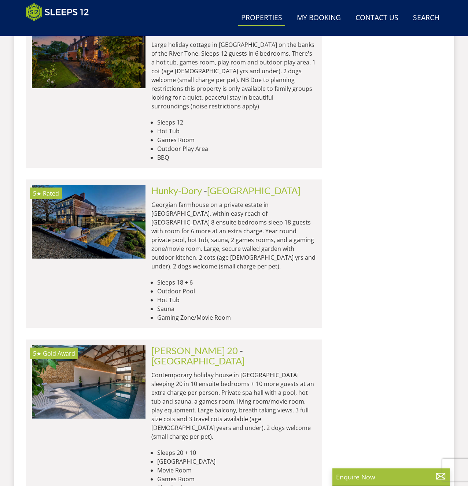
scroll to position [1668, 0]
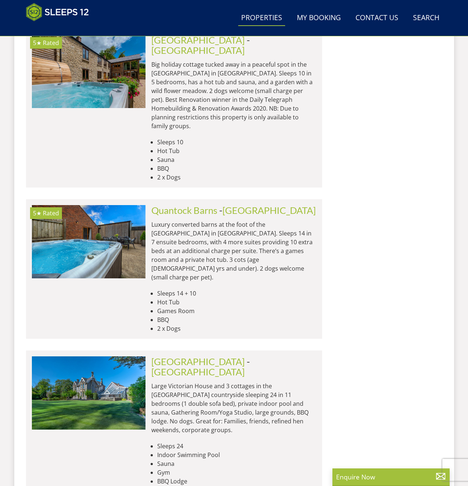
click at [345, 193] on div "Search Search 1 Guest 2 Guests 3 Guests 4 Guests 5 Guests 6 Guests 7 Guests 8 G…" at bounding box center [383, 211] width 117 height 3129
click at [174, 205] on link "Quantock Barns" at bounding box center [184, 210] width 66 height 11
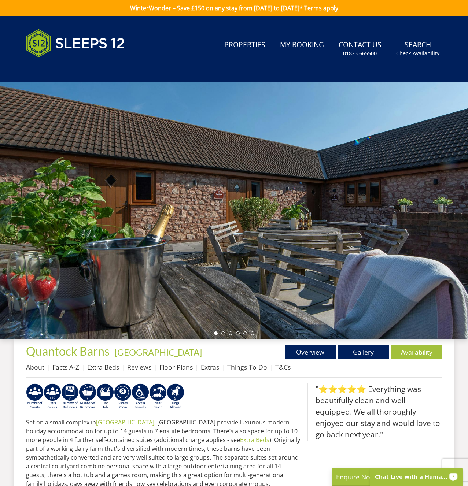
click at [418, 476] on p "Chat Live with a Human!" at bounding box center [411, 477] width 72 height 6
click at [246, 418] on p "Set on a small complex in Somerset , Quantock Barns provide luxurious modern ho…" at bounding box center [163, 453] width 275 height 70
click at [231, 328] on div at bounding box center [234, 210] width 468 height 256
click at [228, 349] on h1 "Quantock Barns - Somerset" at bounding box center [130, 351] width 208 height 13
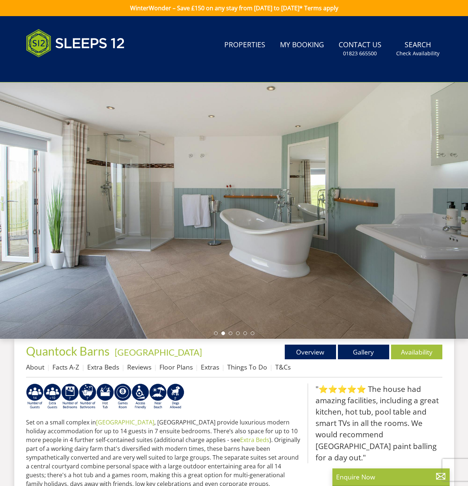
click at [228, 353] on h1 "Quantock Barns - Somerset" at bounding box center [130, 351] width 208 height 13
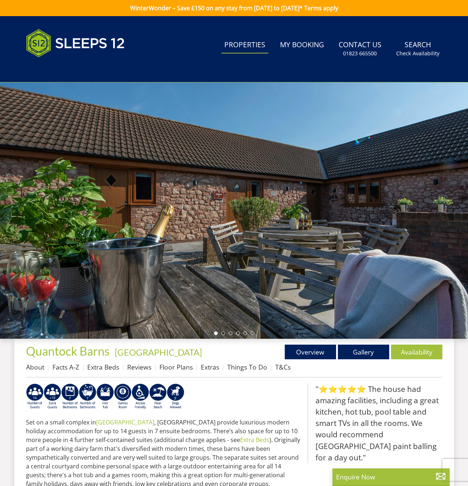
click at [257, 46] on link "Properties" at bounding box center [244, 45] width 47 height 16
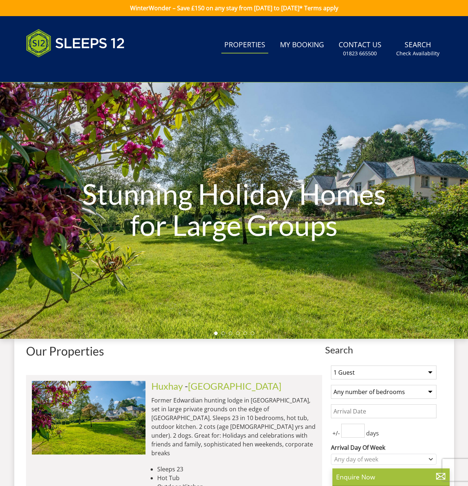
click at [235, 45] on link "Properties" at bounding box center [244, 45] width 47 height 16
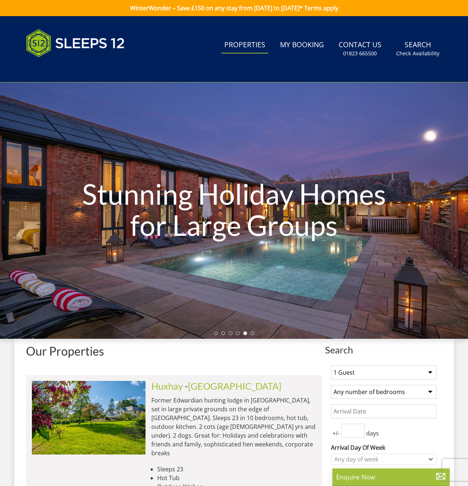
click at [292, 360] on div "Our Properties" at bounding box center [174, 354] width 296 height 19
click at [170, 388] on link "Huxhay" at bounding box center [166, 385] width 31 height 11
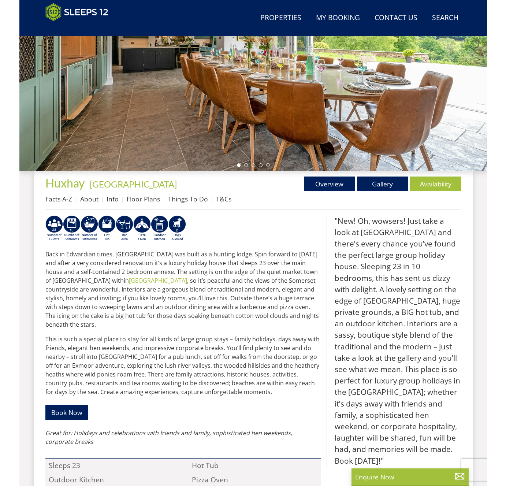
scroll to position [7, 0]
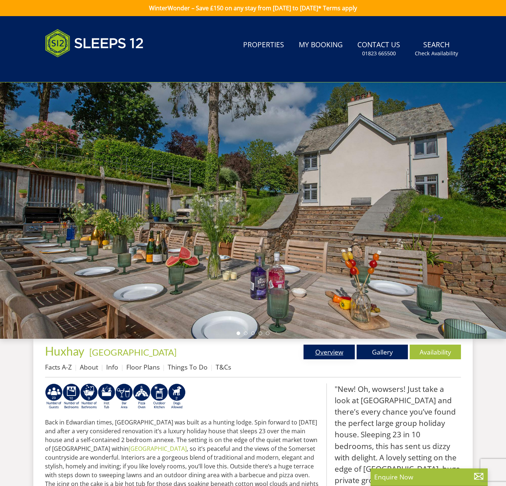
click at [331, 355] on link "Overview" at bounding box center [328, 352] width 51 height 15
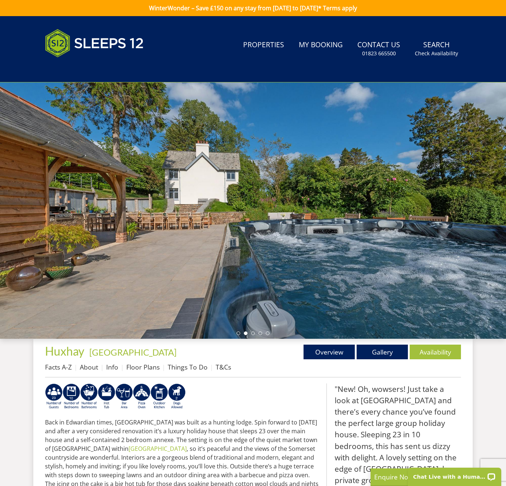
click at [255, 411] on p at bounding box center [182, 397] width 275 height 29
click at [327, 355] on link "Overview" at bounding box center [328, 352] width 51 height 15
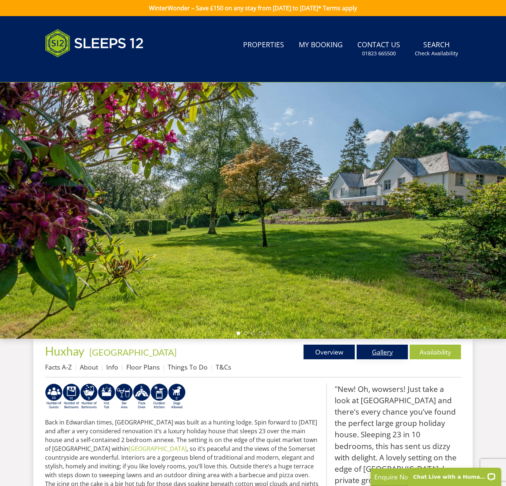
click at [379, 353] on link "Gallery" at bounding box center [382, 352] width 51 height 15
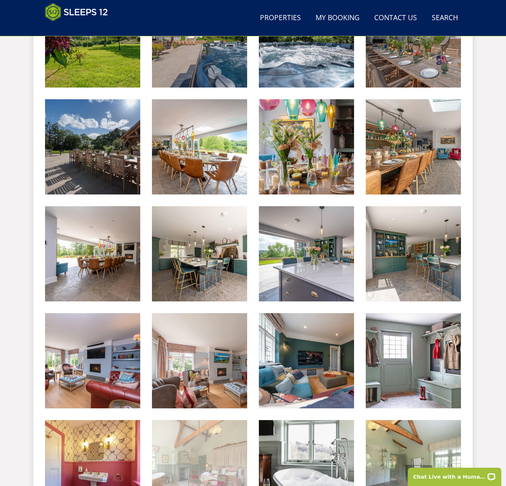
scroll to position [418, 0]
